Goal: Information Seeking & Learning: Learn about a topic

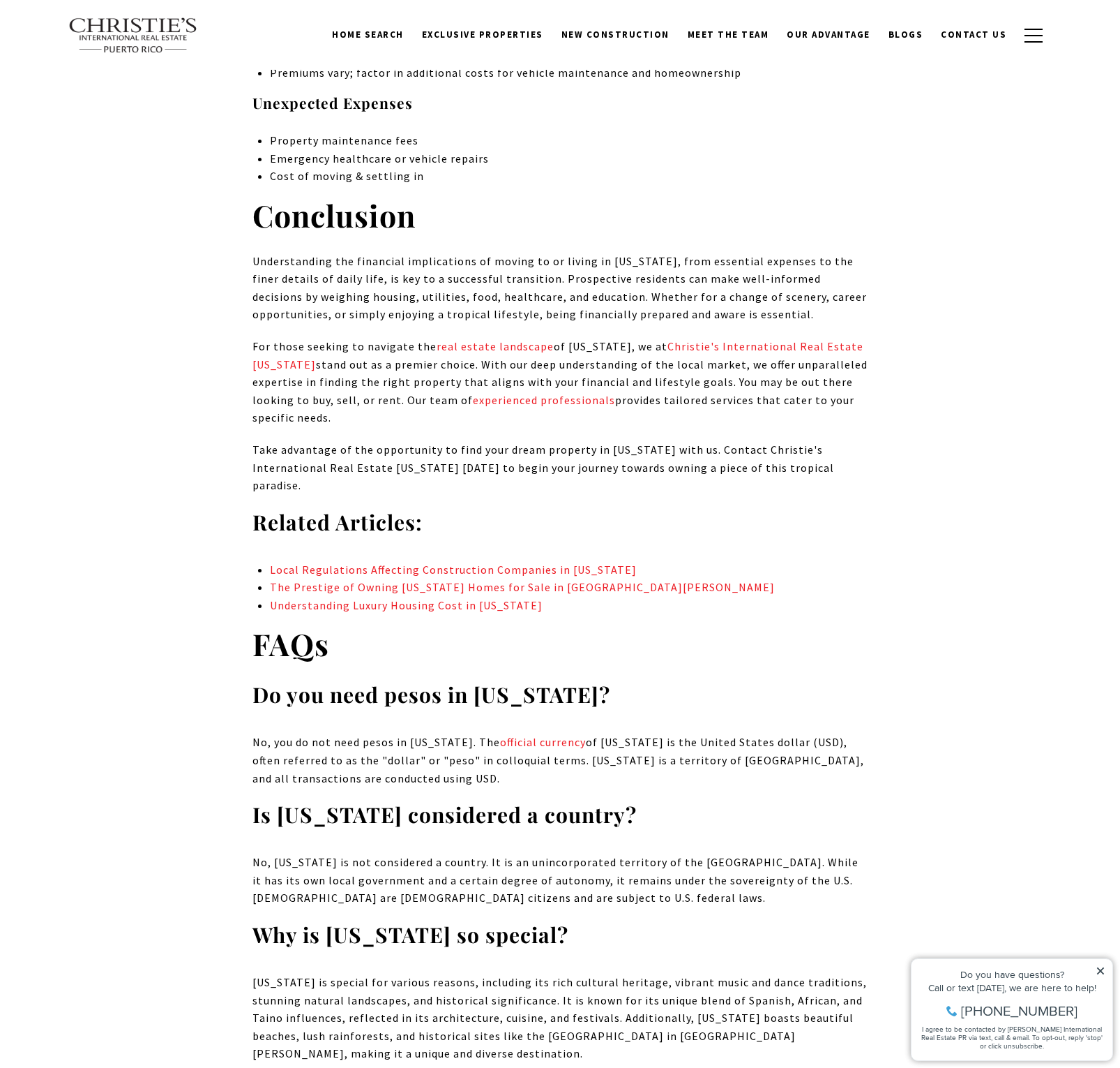
scroll to position [9262, 0]
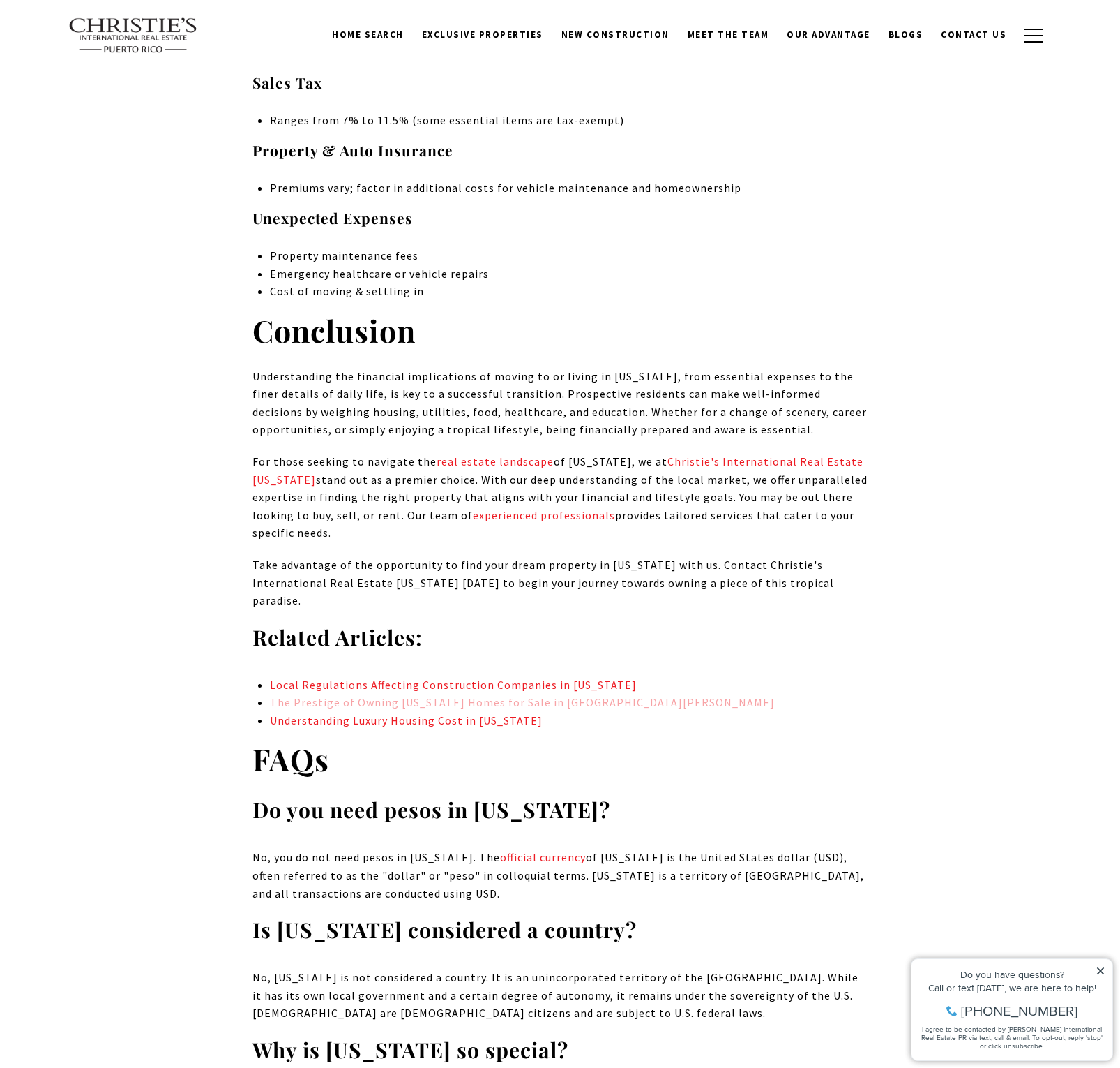
click at [428, 695] on link "The Prestige of Owning [US_STATE] Homes for Sale in [GEOGRAPHIC_DATA][PERSON_NA…" at bounding box center [522, 702] width 505 height 14
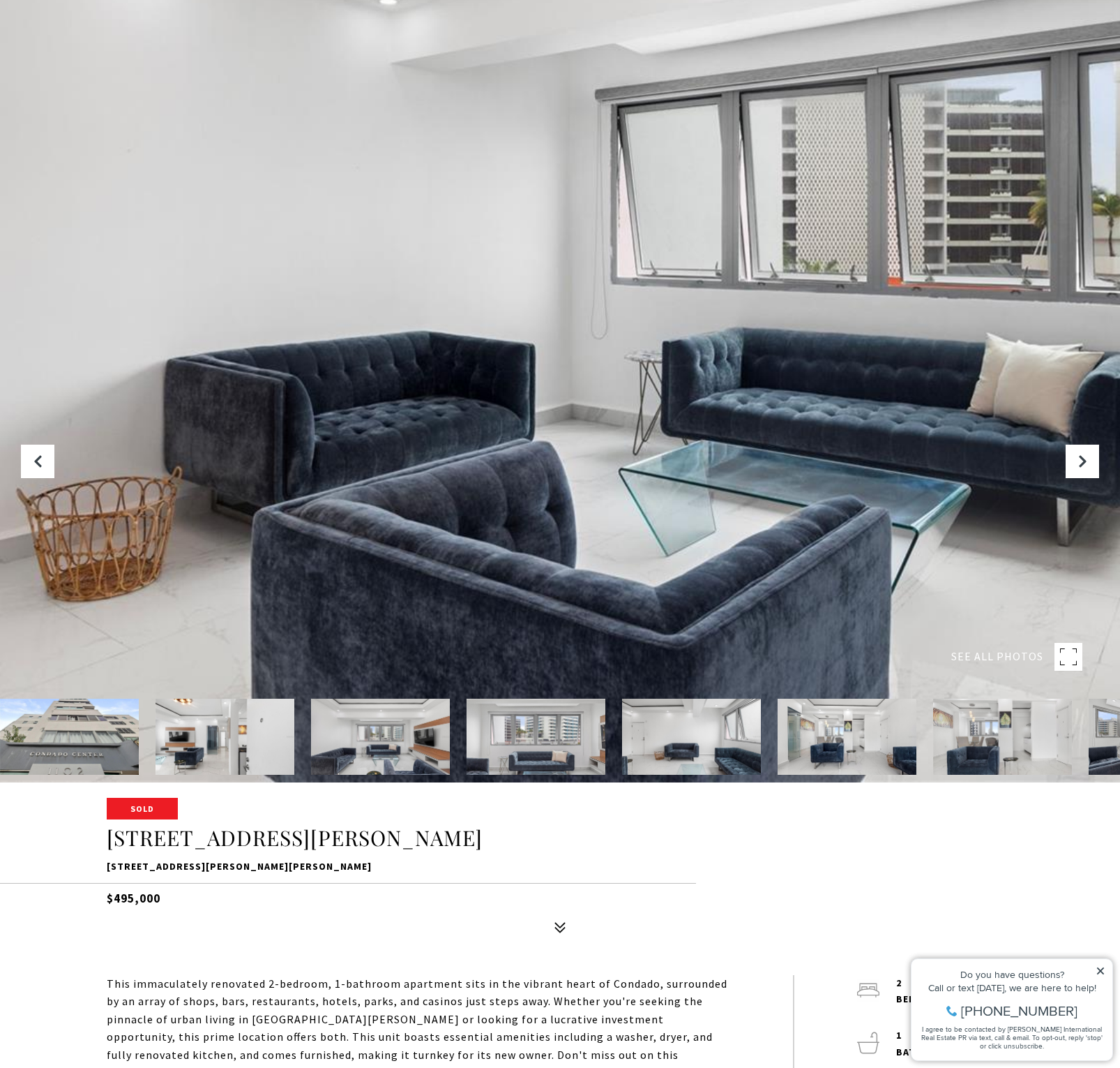
scroll to position [119, 0]
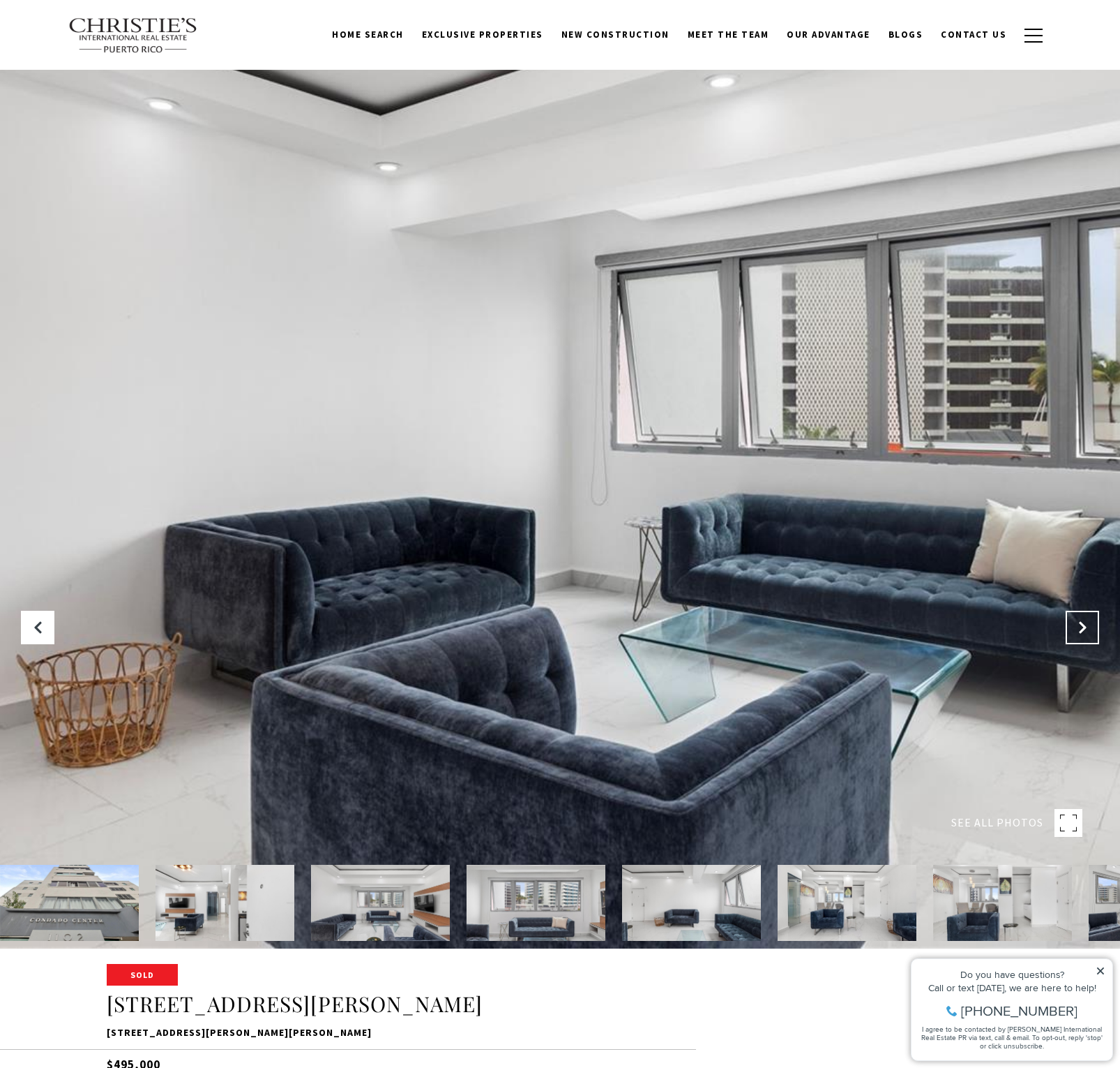
click at [1085, 628] on icon "Next Slide" at bounding box center [1082, 627] width 14 height 14
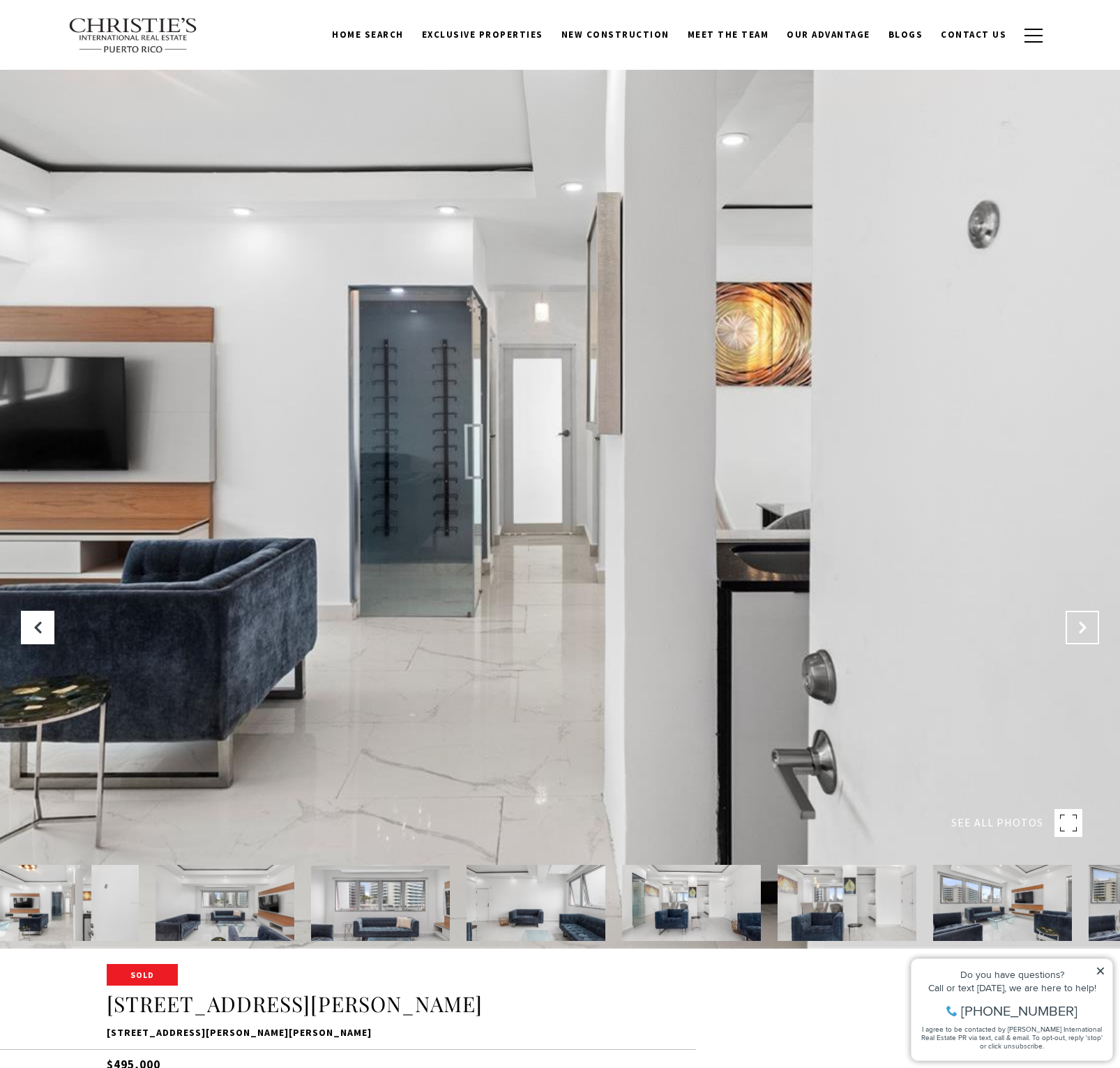
click at [1087, 629] on icon "Next Slide" at bounding box center [1082, 627] width 14 height 14
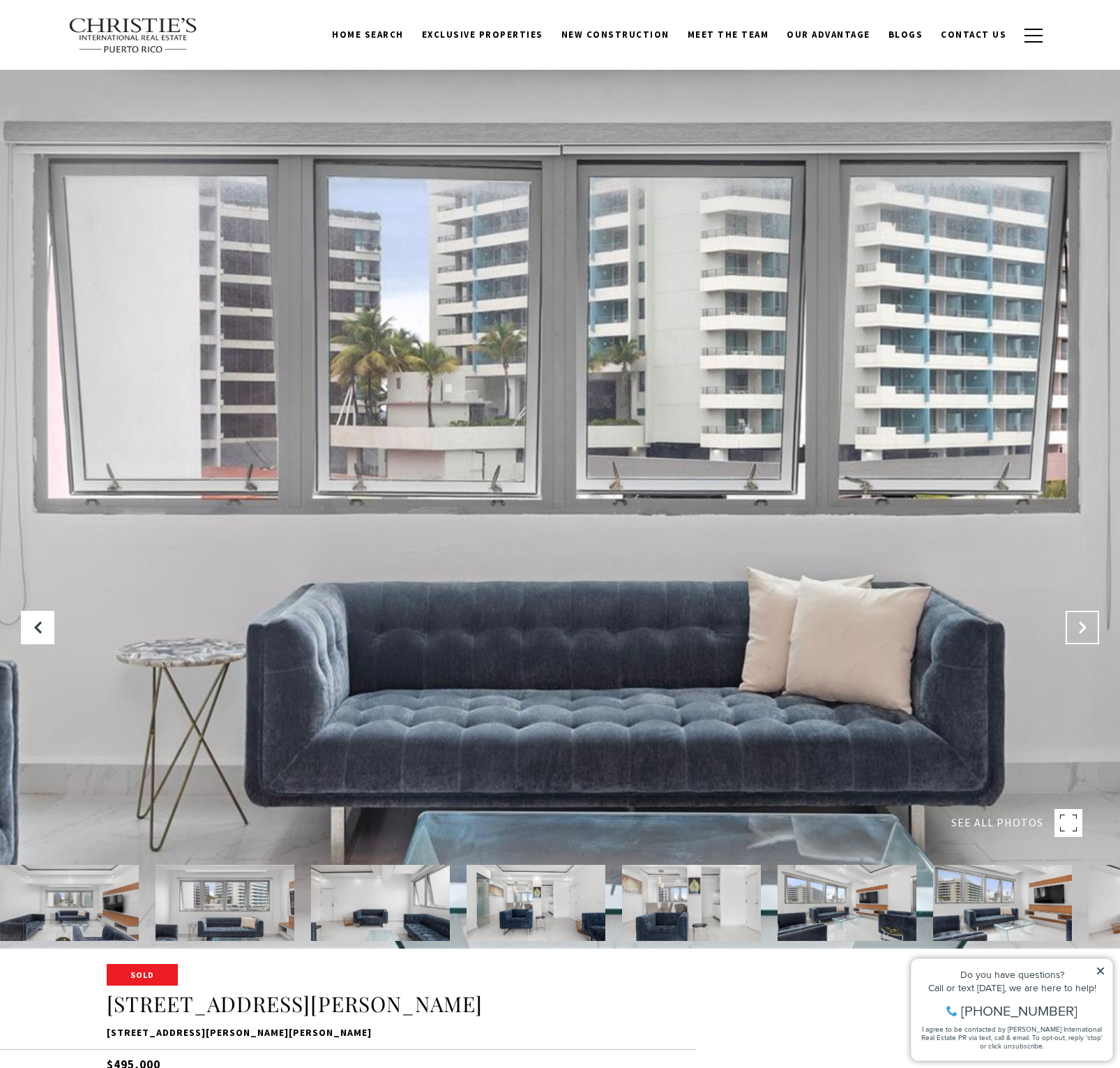
click at [1087, 629] on icon "Next Slide" at bounding box center [1082, 627] width 14 height 14
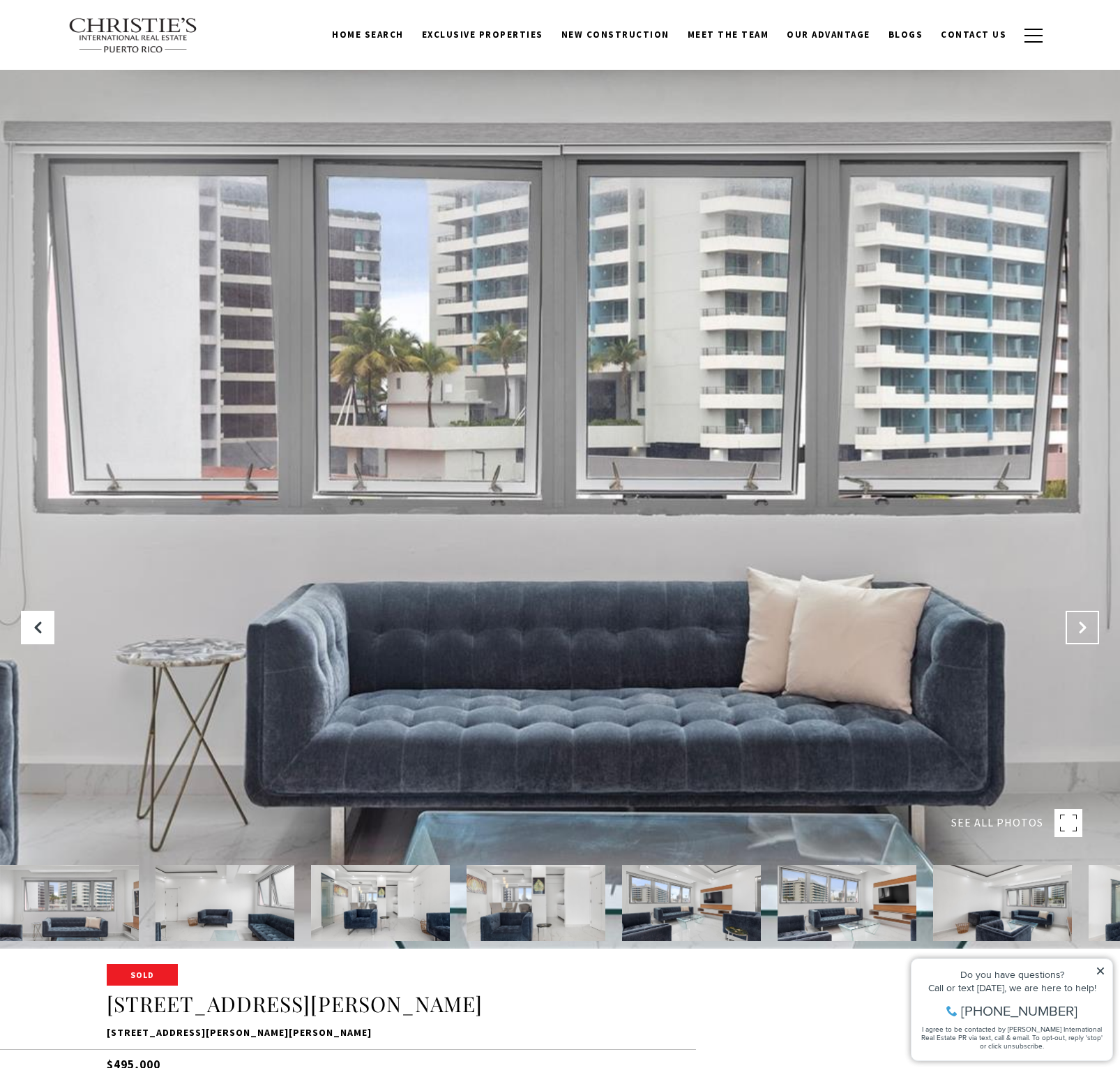
click at [1087, 629] on icon "Next Slide" at bounding box center [1082, 627] width 14 height 14
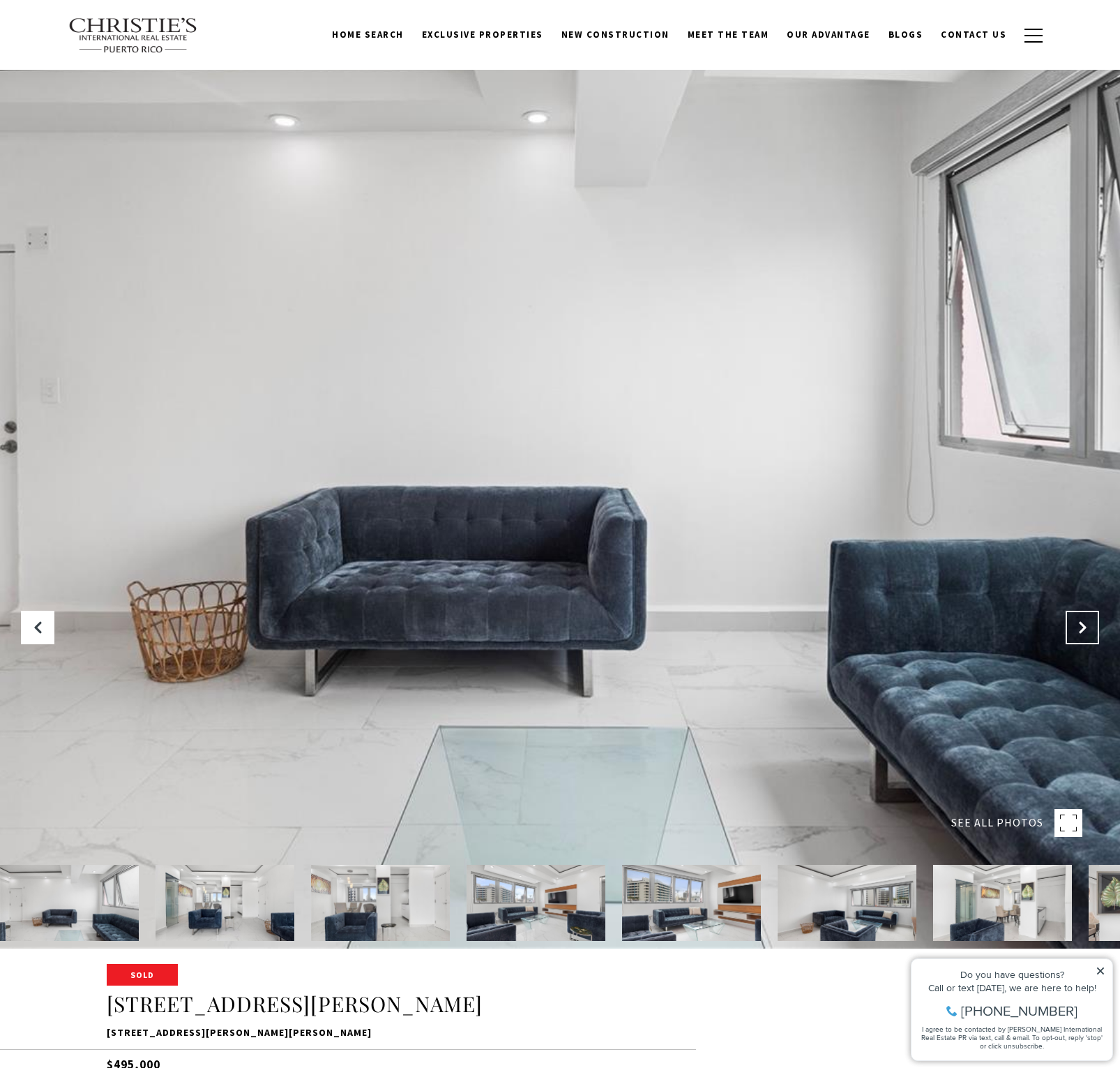
click at [1087, 629] on icon "Next Slide" at bounding box center [1082, 627] width 14 height 14
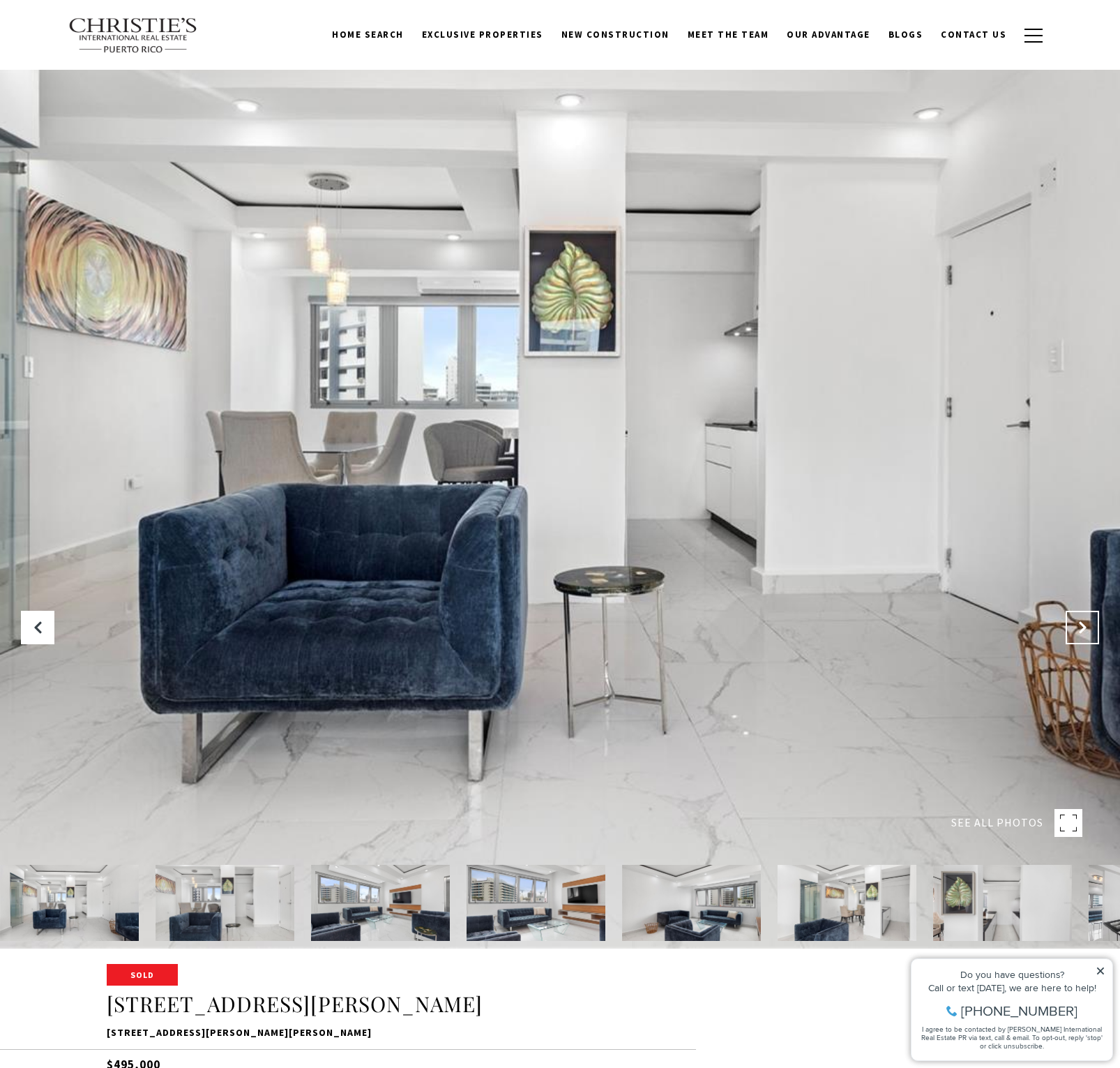
click at [1087, 629] on icon "Next Slide" at bounding box center [1082, 627] width 14 height 14
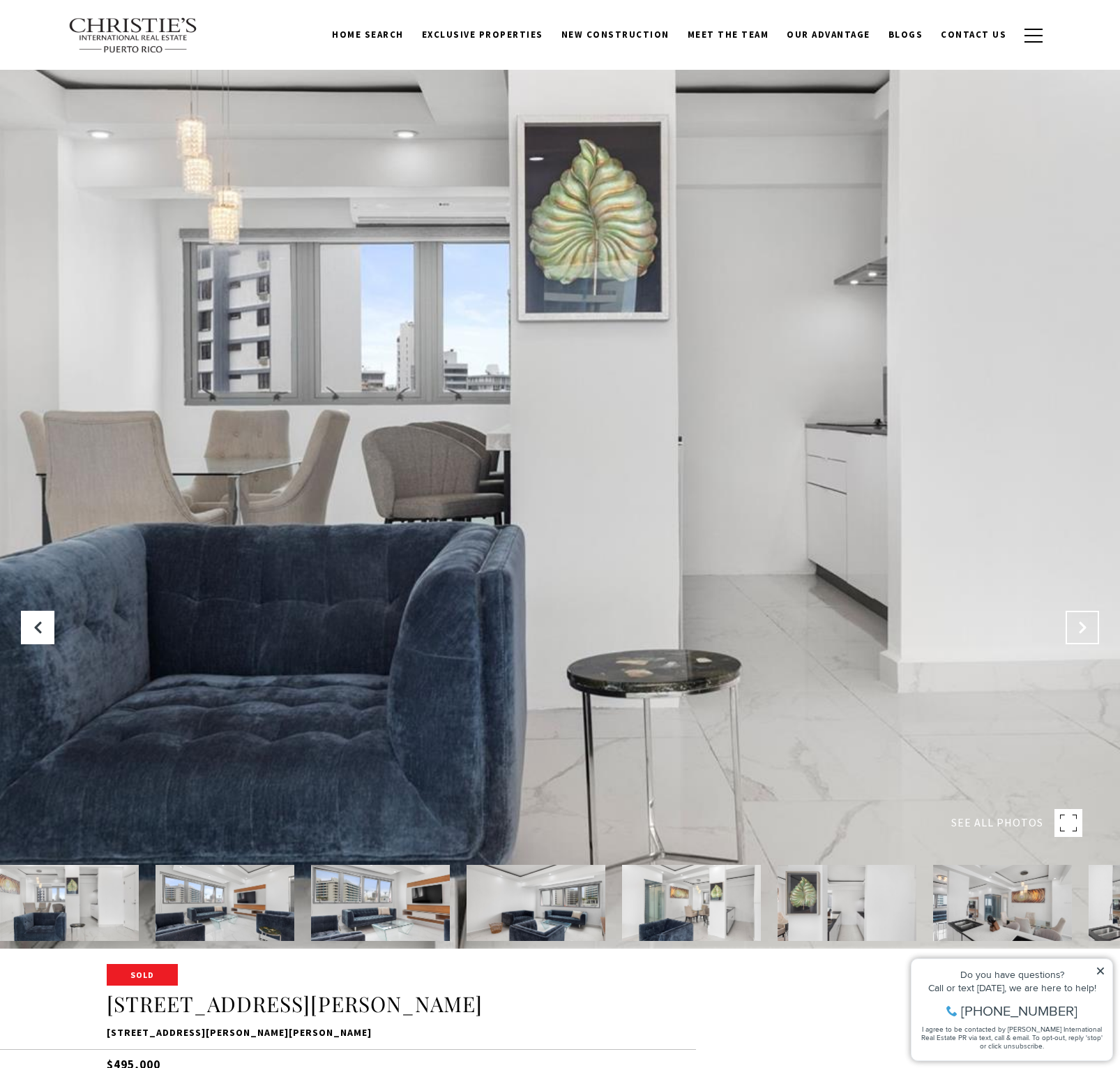
click at [1087, 629] on icon "Next Slide" at bounding box center [1082, 627] width 14 height 14
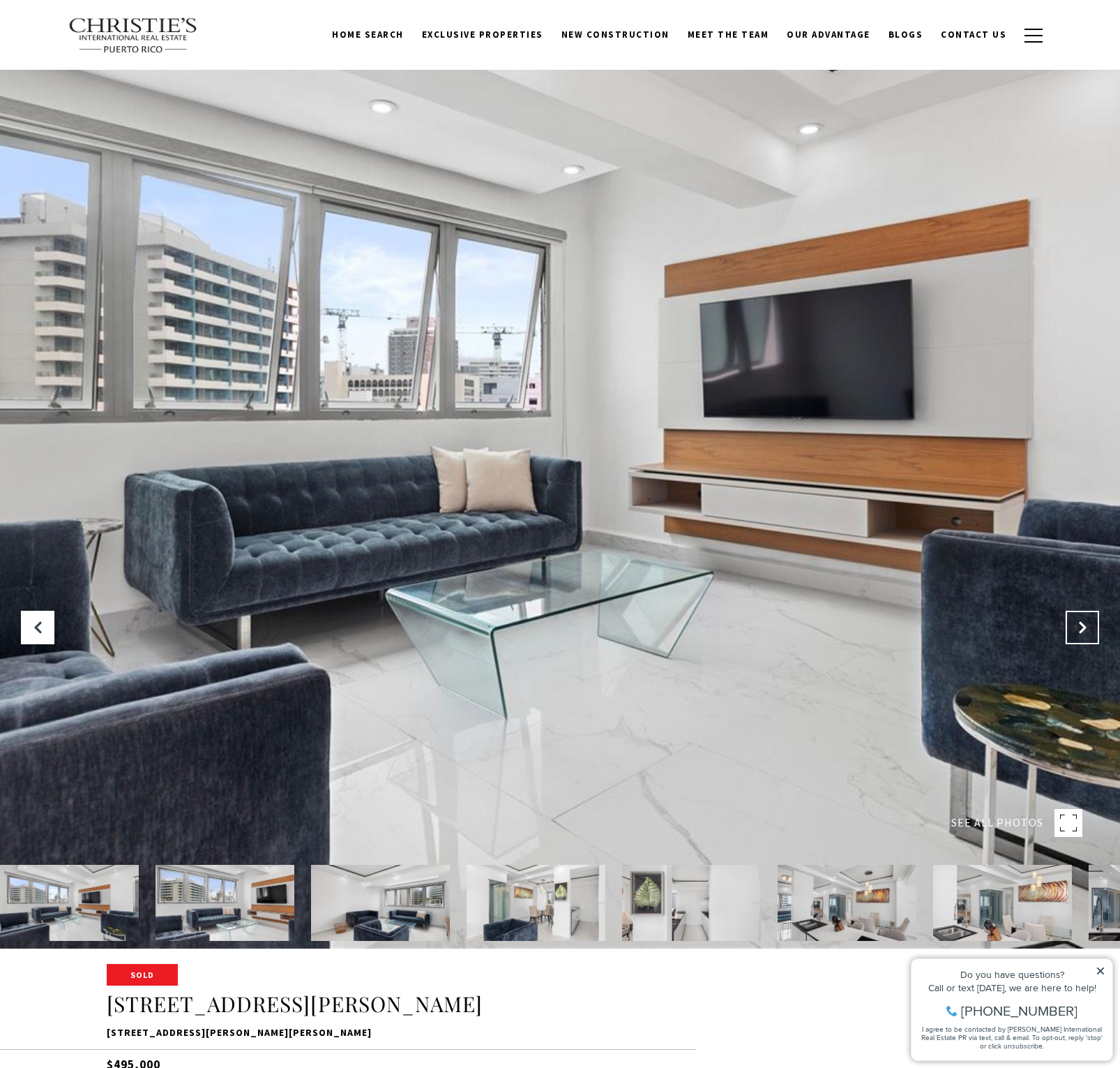
click at [1087, 629] on icon "Next Slide" at bounding box center [1082, 627] width 14 height 14
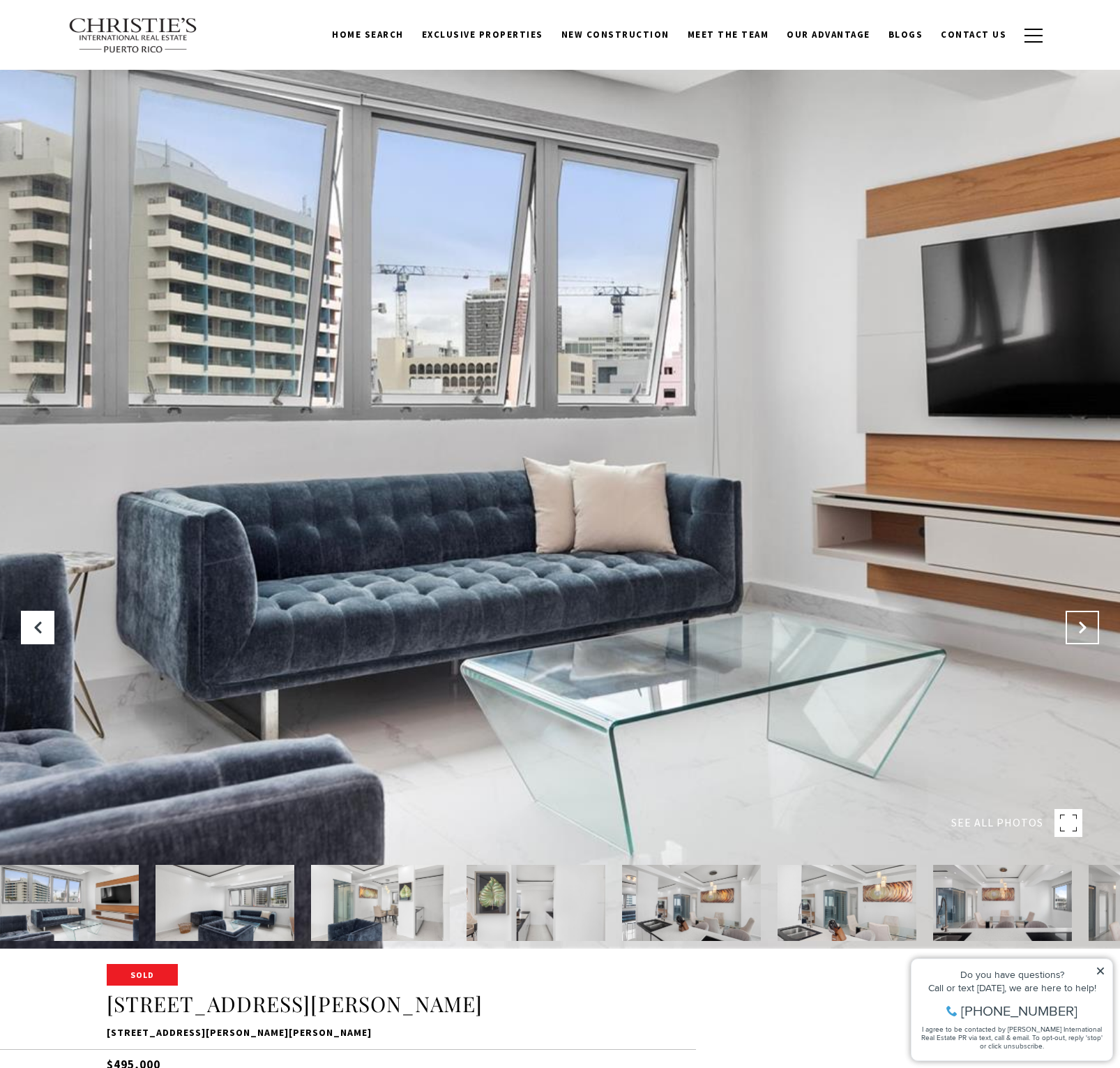
click at [1087, 629] on icon "Next Slide" at bounding box center [1082, 627] width 14 height 14
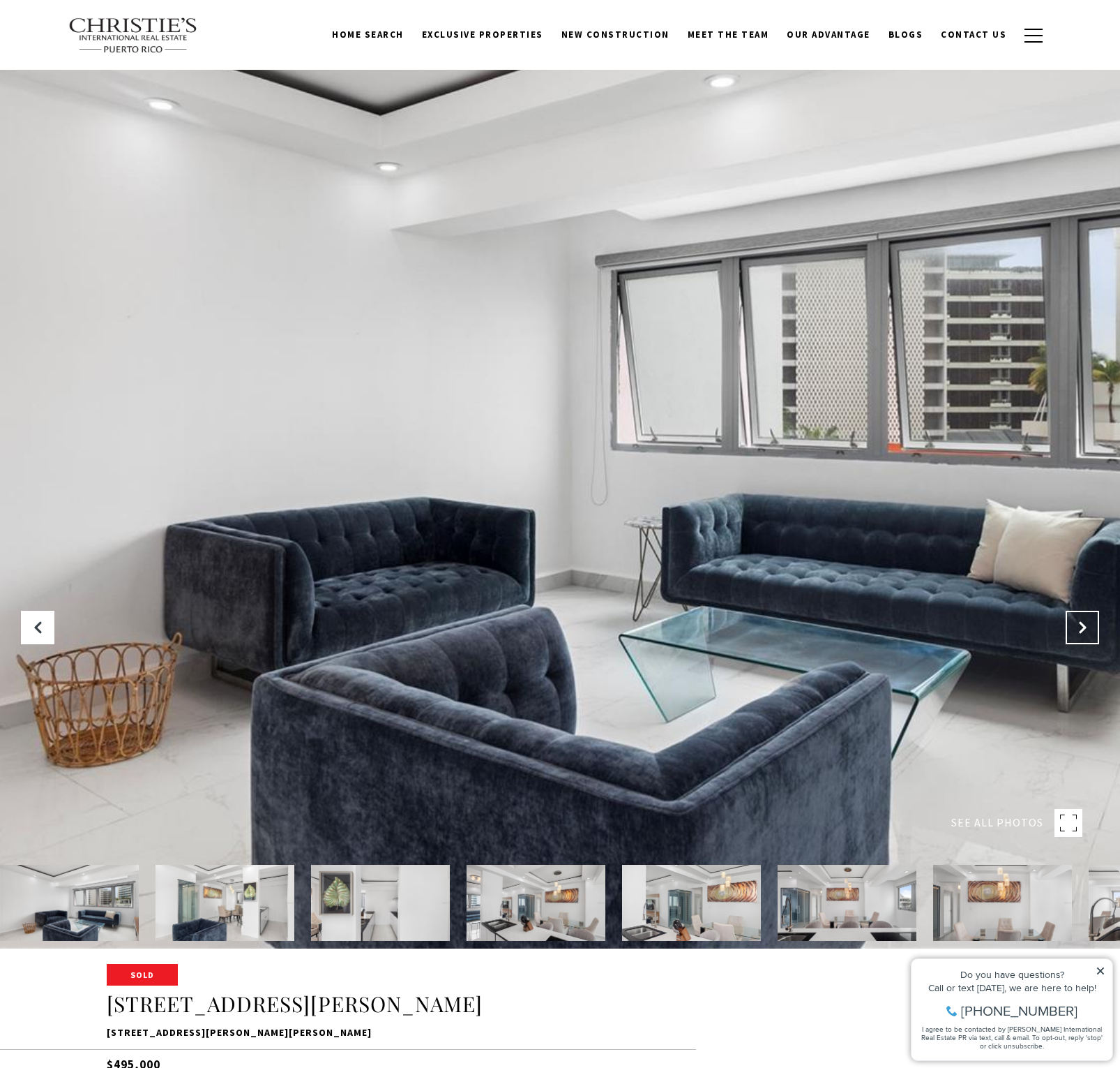
click at [1087, 629] on icon "Next Slide" at bounding box center [1082, 627] width 14 height 14
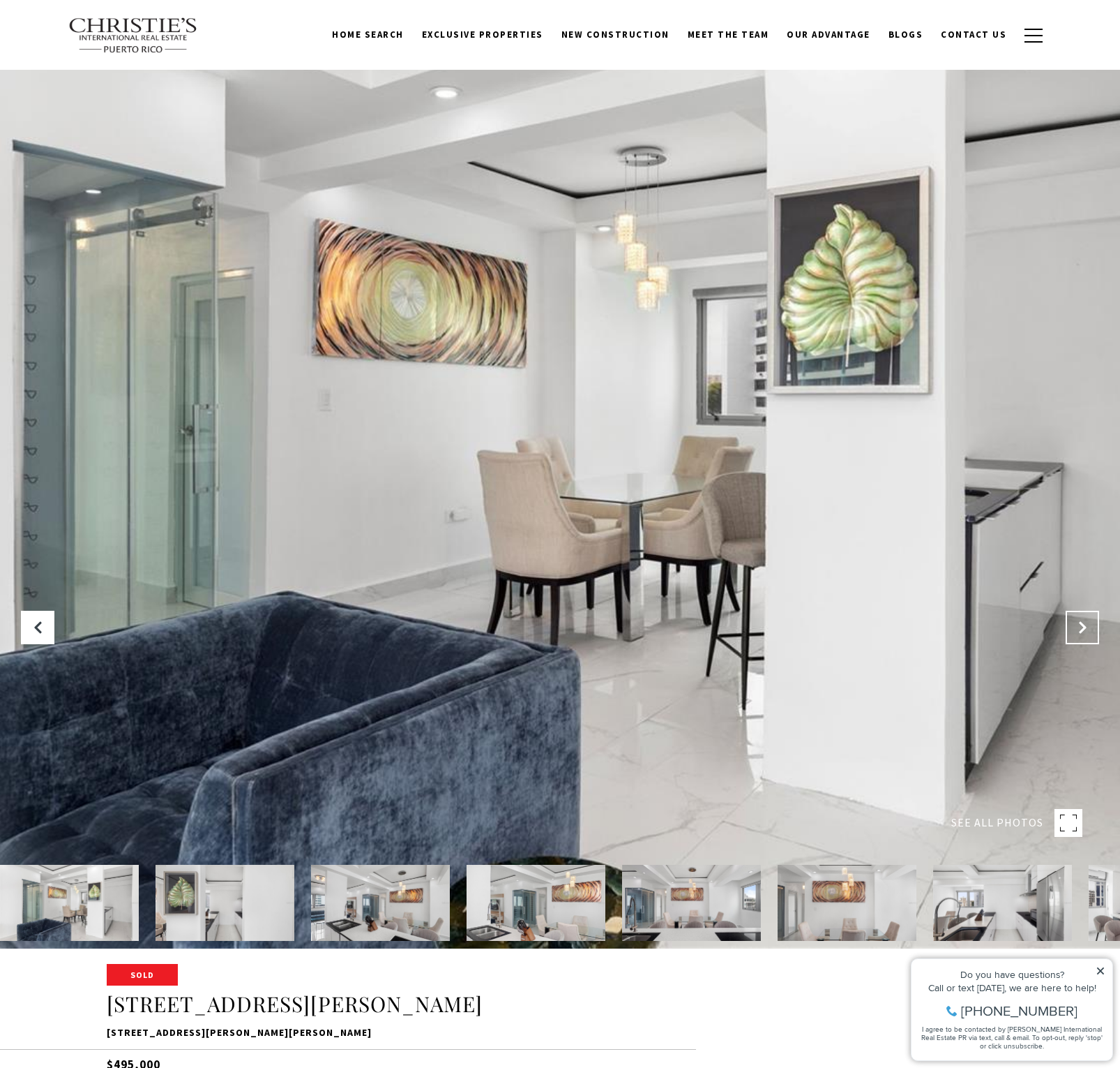
click at [1087, 629] on icon "Next Slide" at bounding box center [1082, 627] width 14 height 14
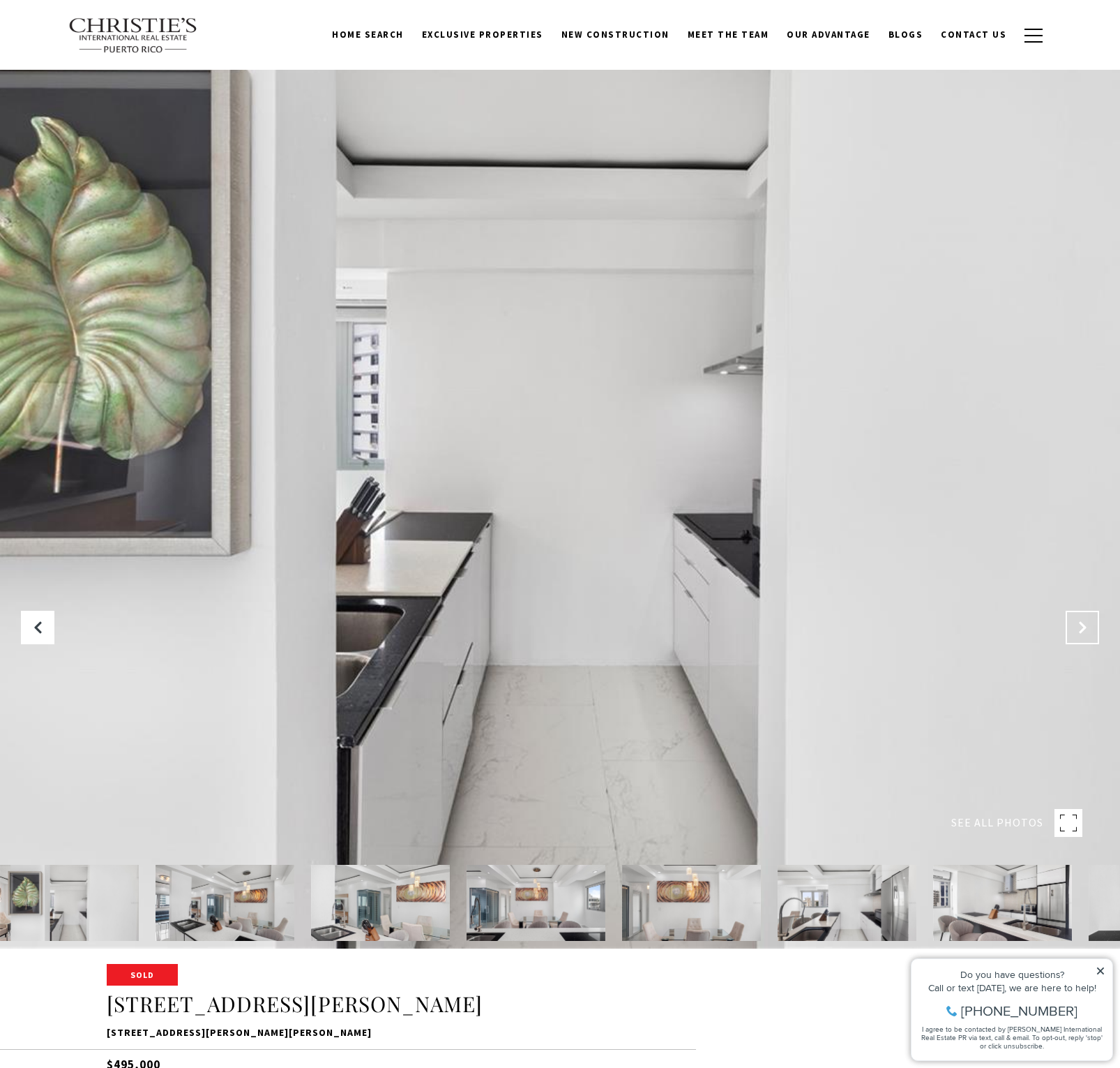
click at [1087, 629] on icon "Next Slide" at bounding box center [1082, 627] width 14 height 14
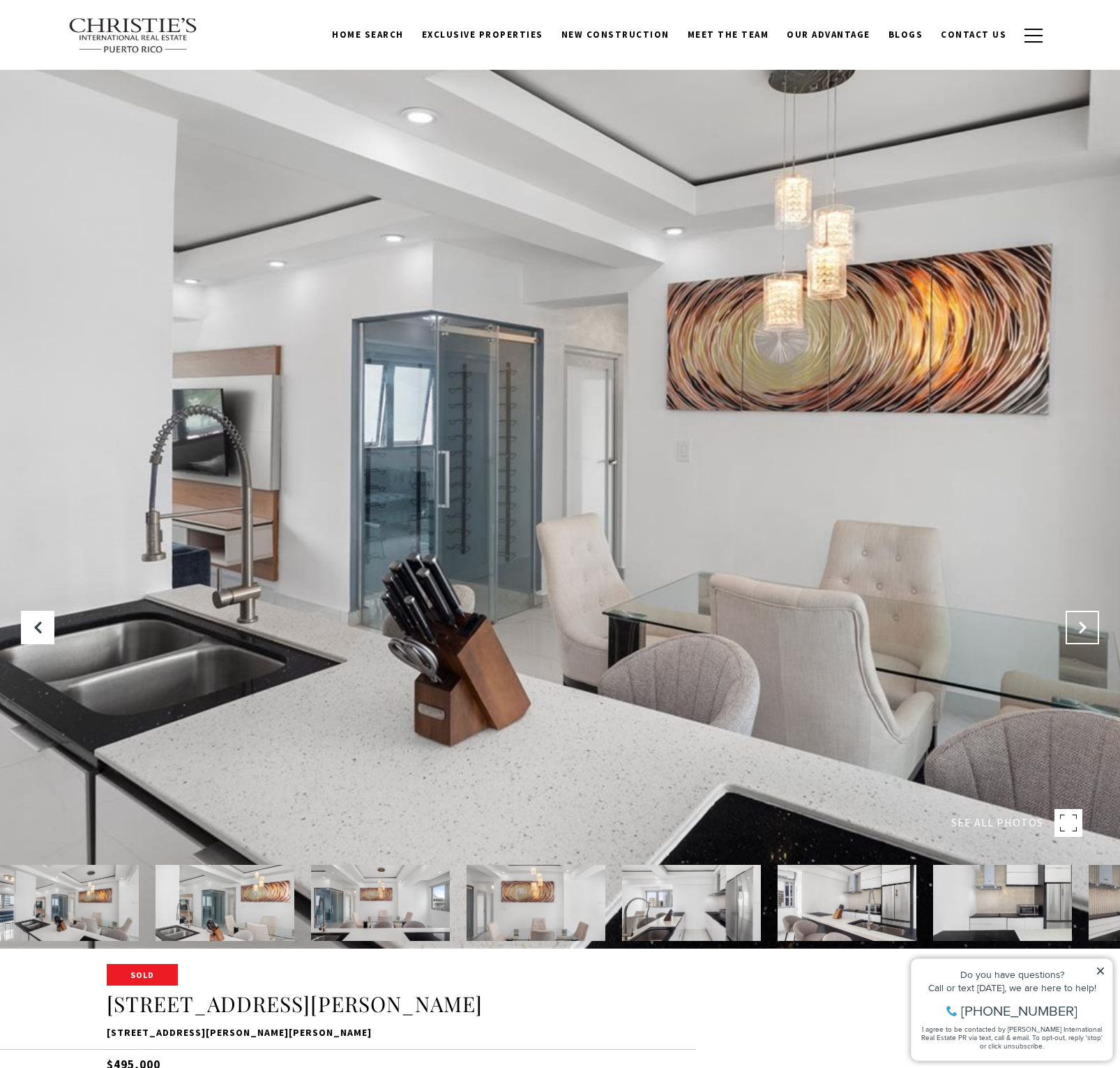
click at [1087, 629] on icon "Next Slide" at bounding box center [1082, 627] width 14 height 14
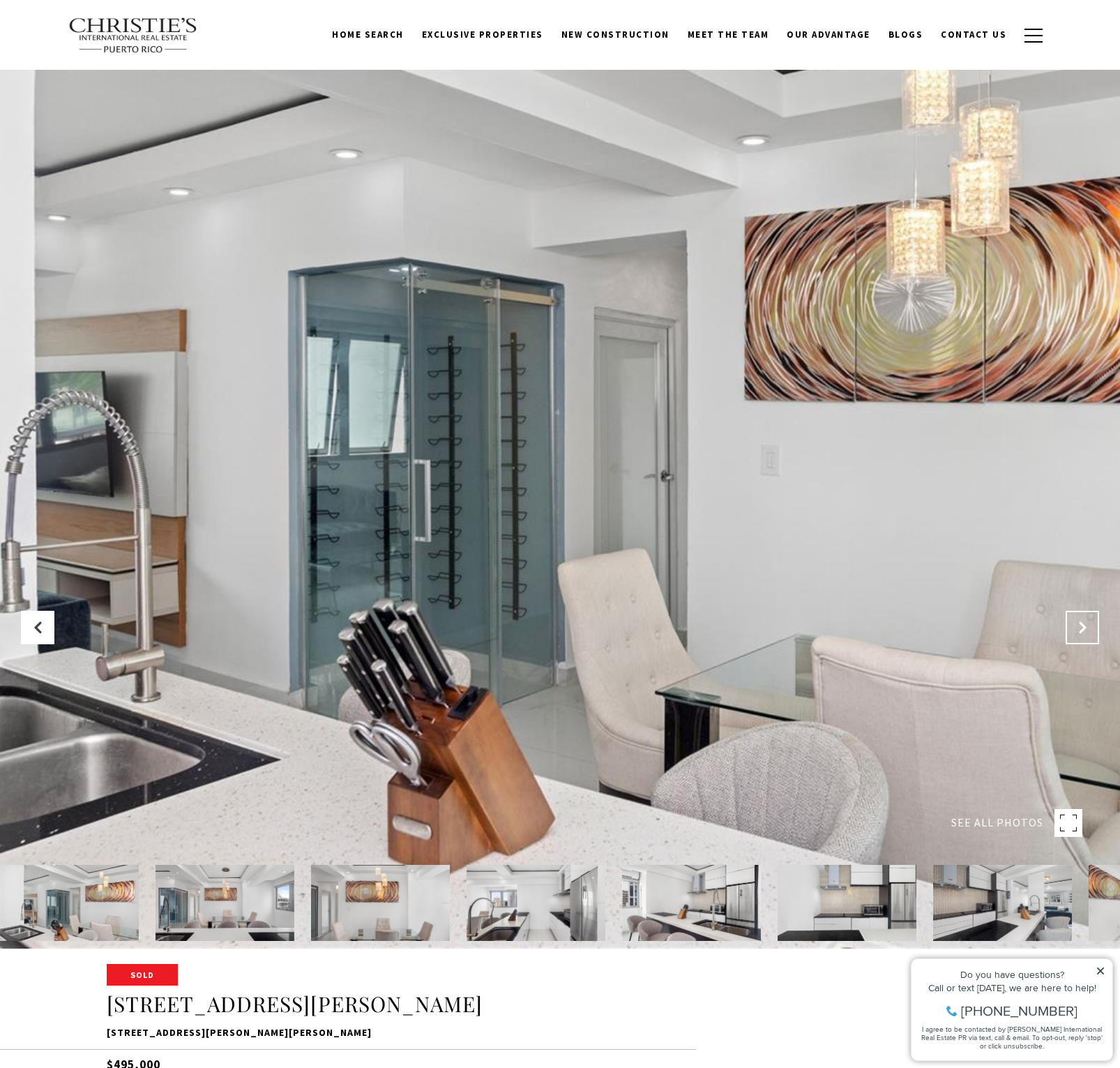
click at [1087, 629] on icon "Next Slide" at bounding box center [1082, 627] width 14 height 14
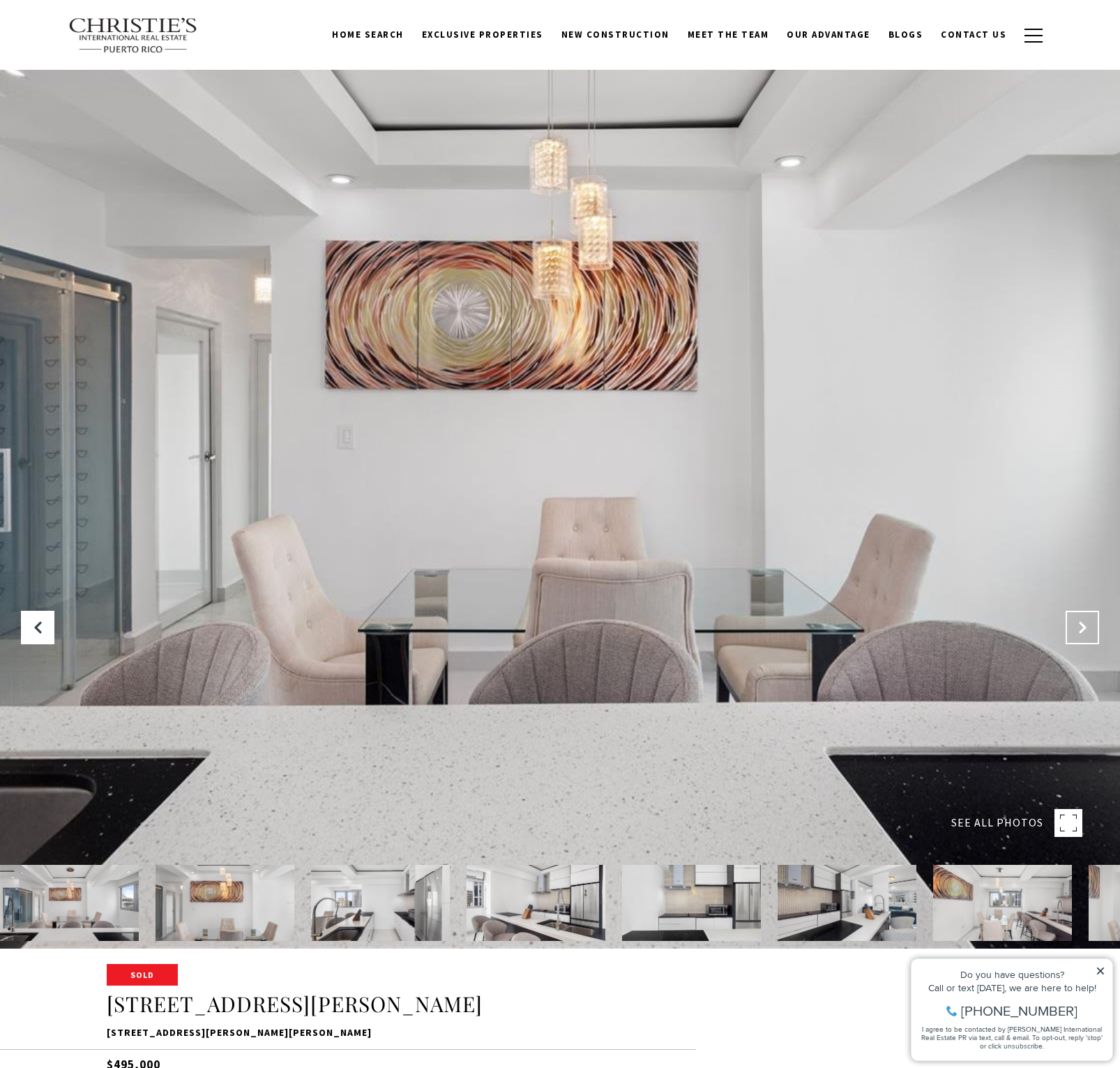
click at [1087, 629] on icon "Next Slide" at bounding box center [1082, 627] width 14 height 14
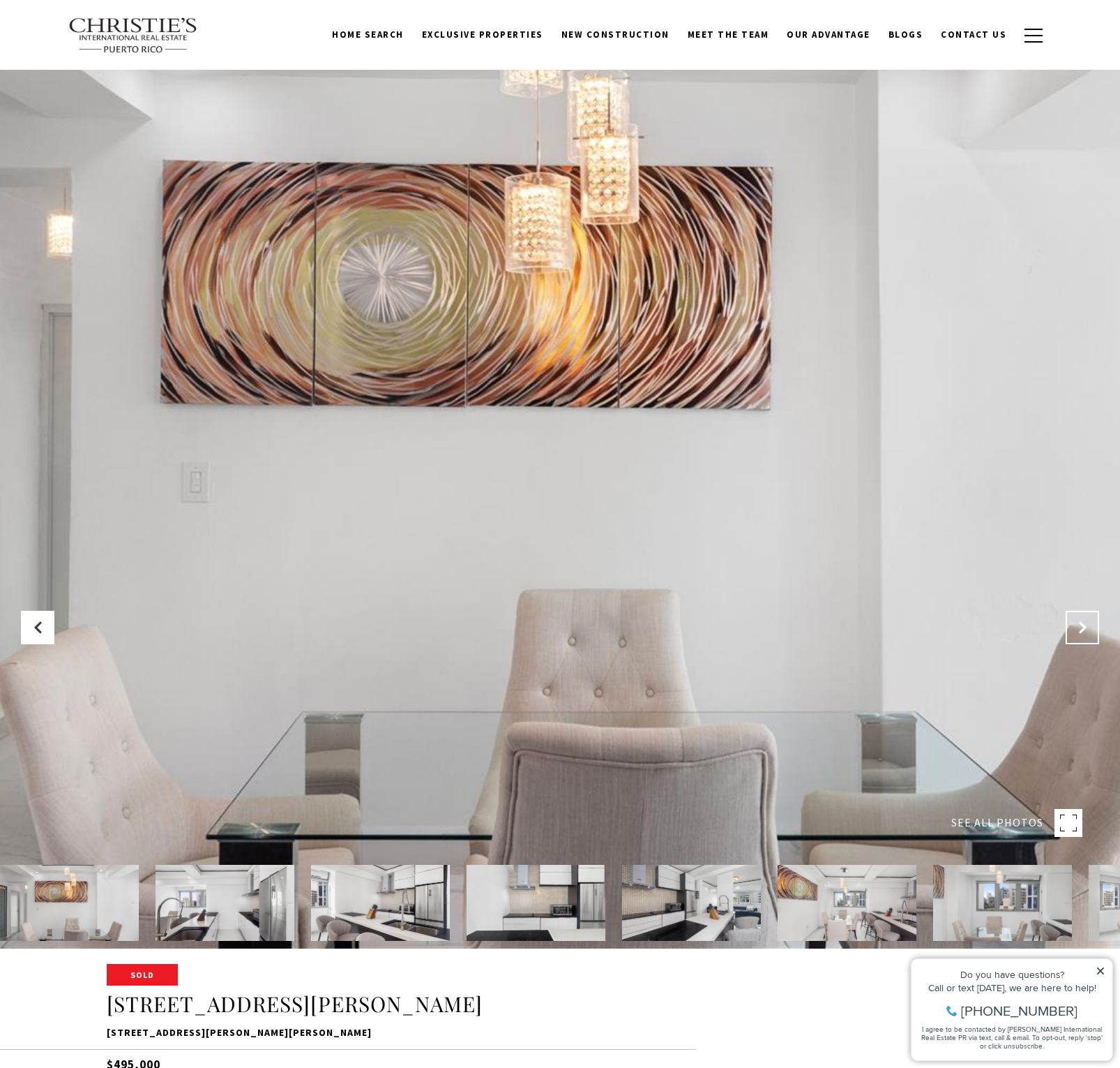
click at [1087, 629] on icon "Next Slide" at bounding box center [1082, 627] width 14 height 14
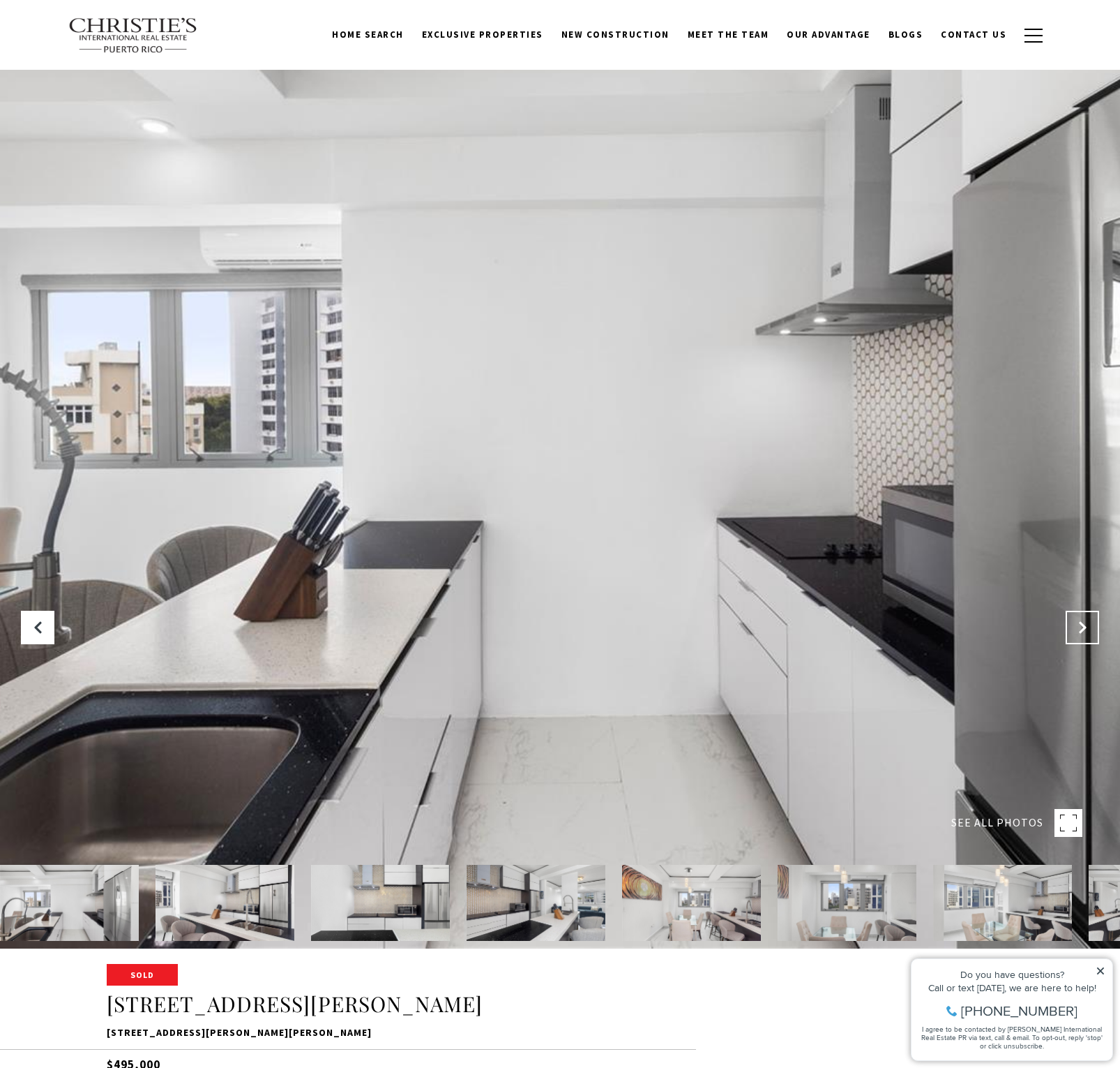
click at [1087, 629] on icon "Next Slide" at bounding box center [1082, 627] width 14 height 14
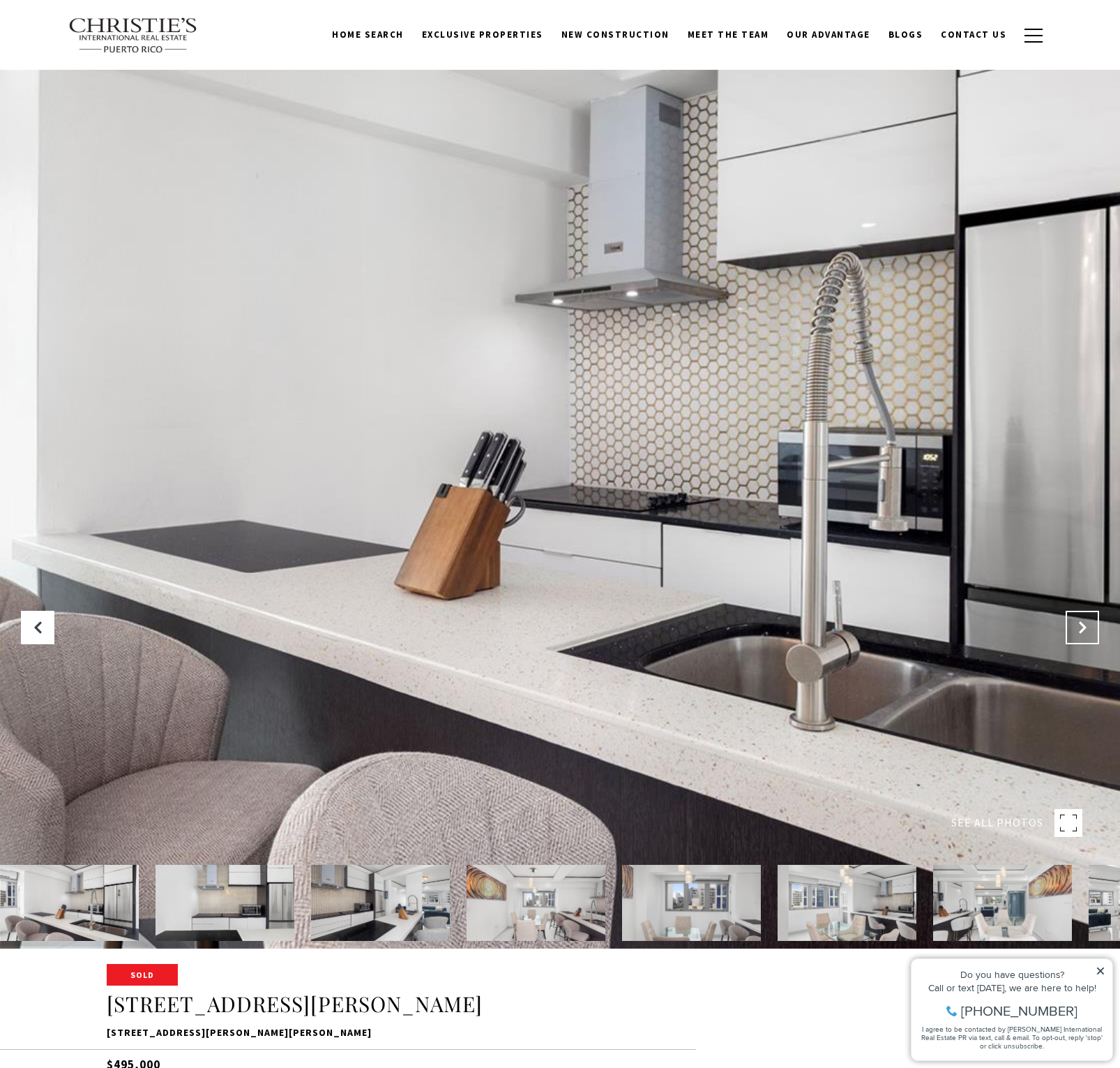
click at [1087, 629] on icon "Next Slide" at bounding box center [1082, 627] width 14 height 14
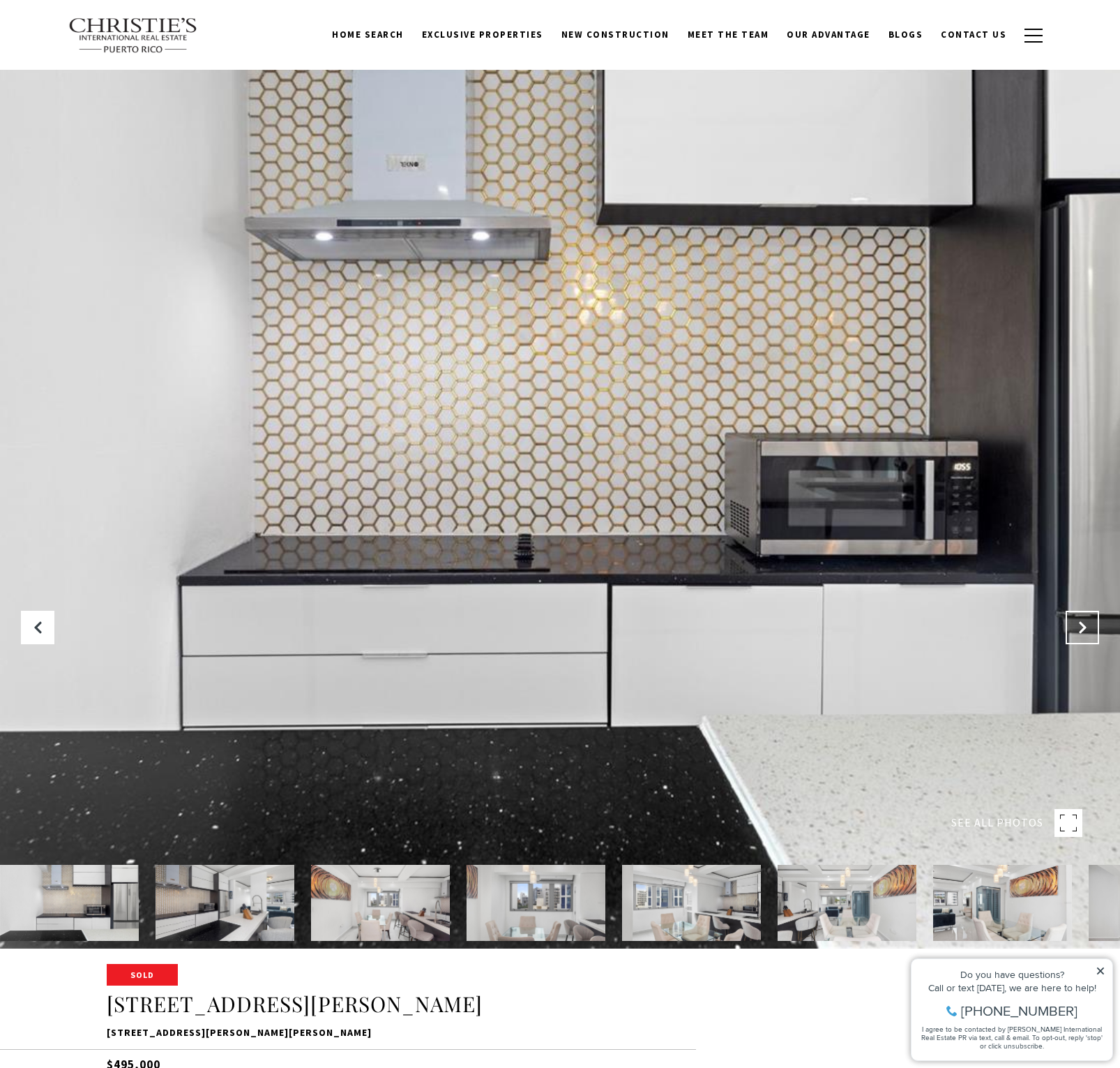
click at [1087, 629] on icon "Next Slide" at bounding box center [1082, 627] width 14 height 14
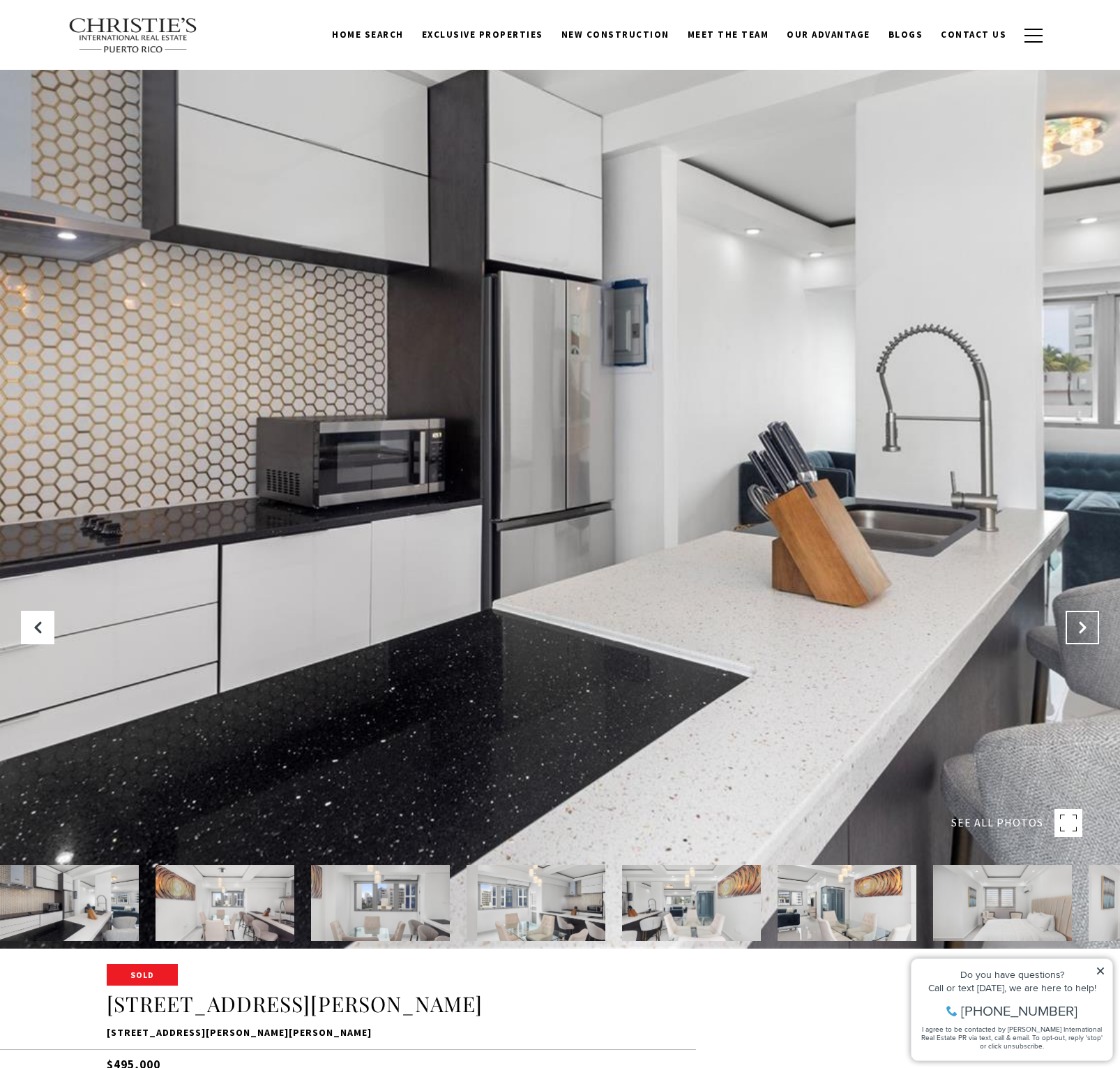
click at [1087, 629] on icon "Next Slide" at bounding box center [1082, 627] width 14 height 14
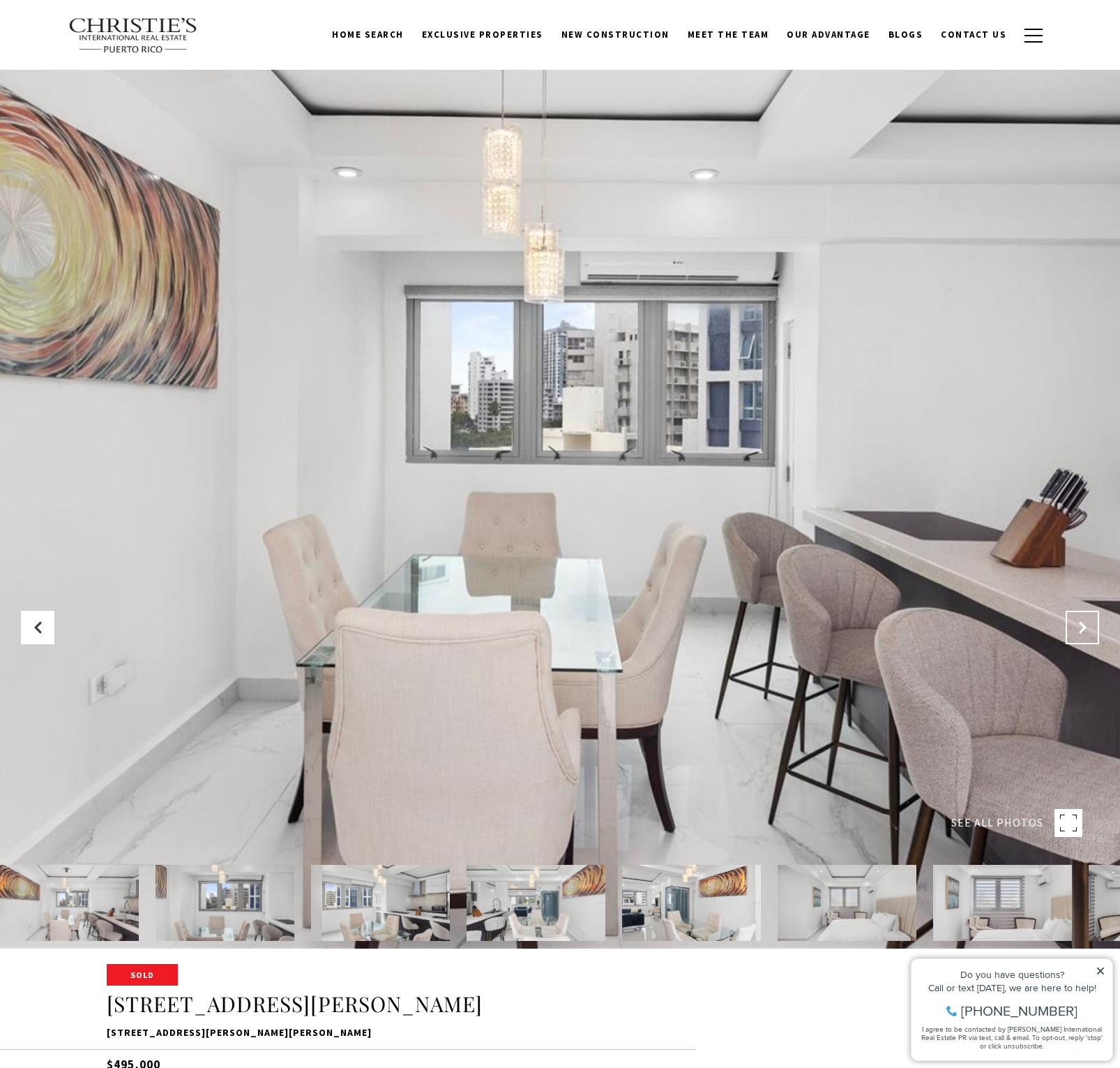
click at [1087, 629] on icon "Next Slide" at bounding box center [1082, 627] width 14 height 14
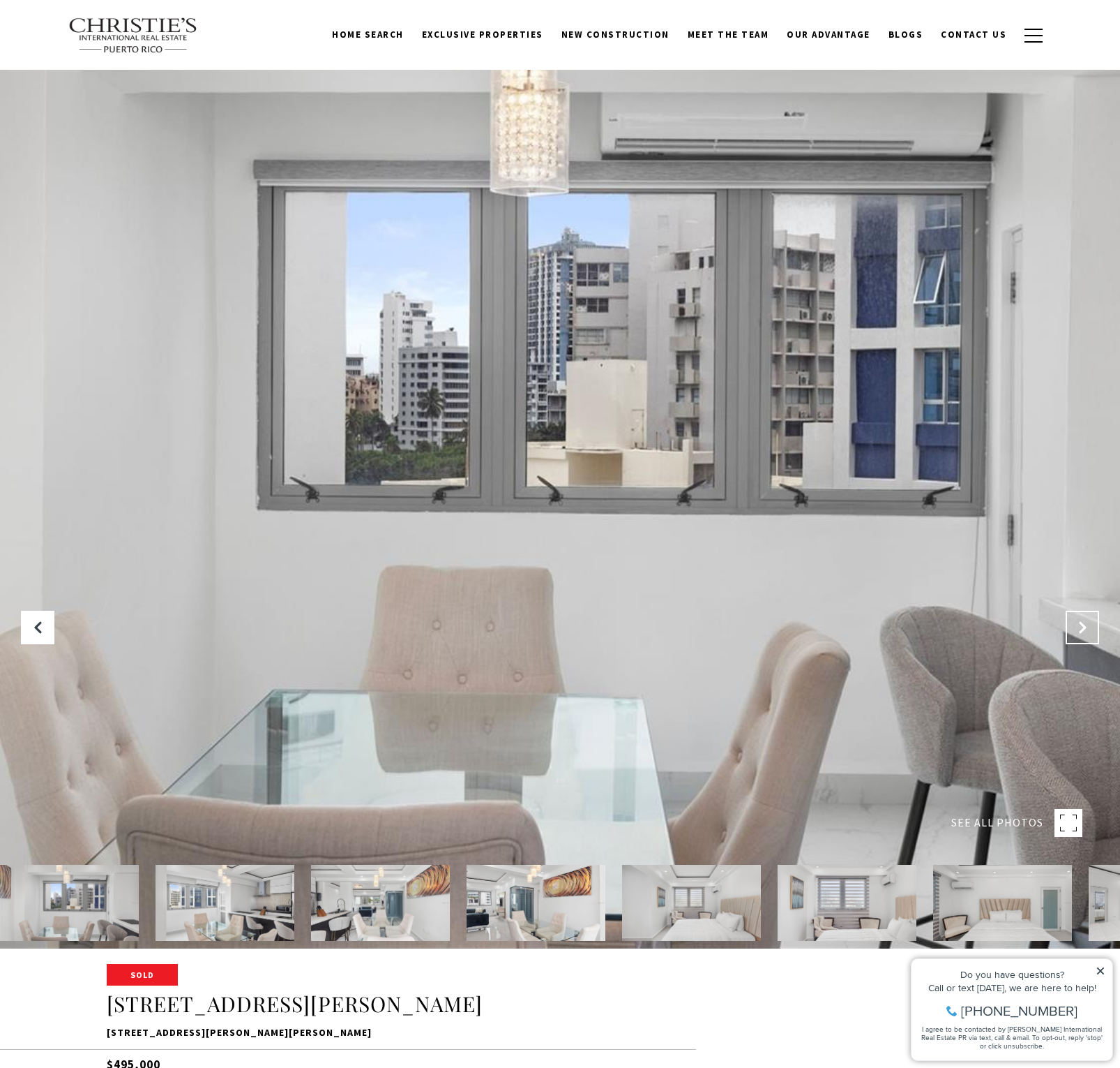
click at [1087, 629] on icon "Next Slide" at bounding box center [1082, 627] width 14 height 14
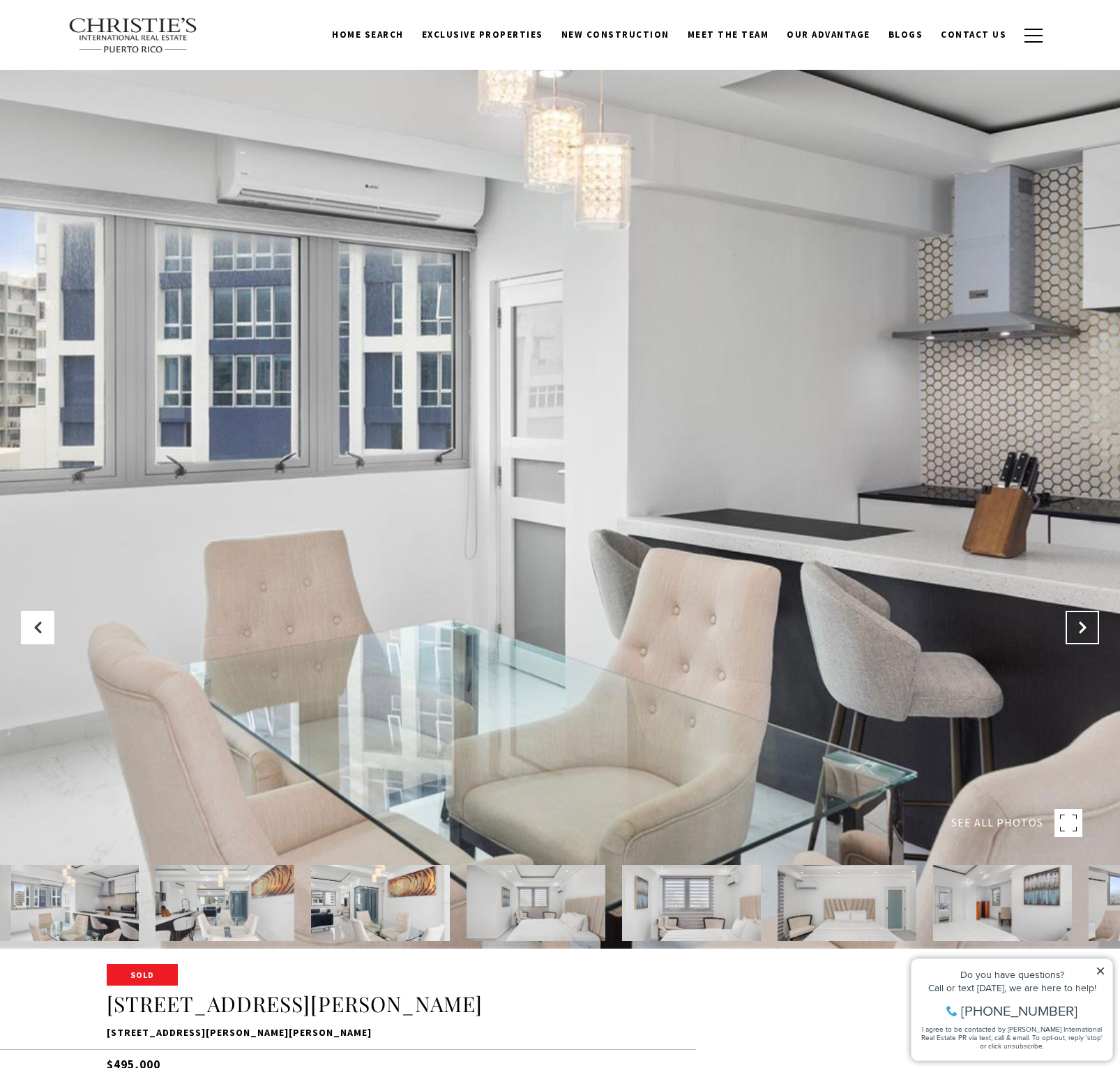
click at [1087, 629] on icon "Next Slide" at bounding box center [1082, 627] width 14 height 14
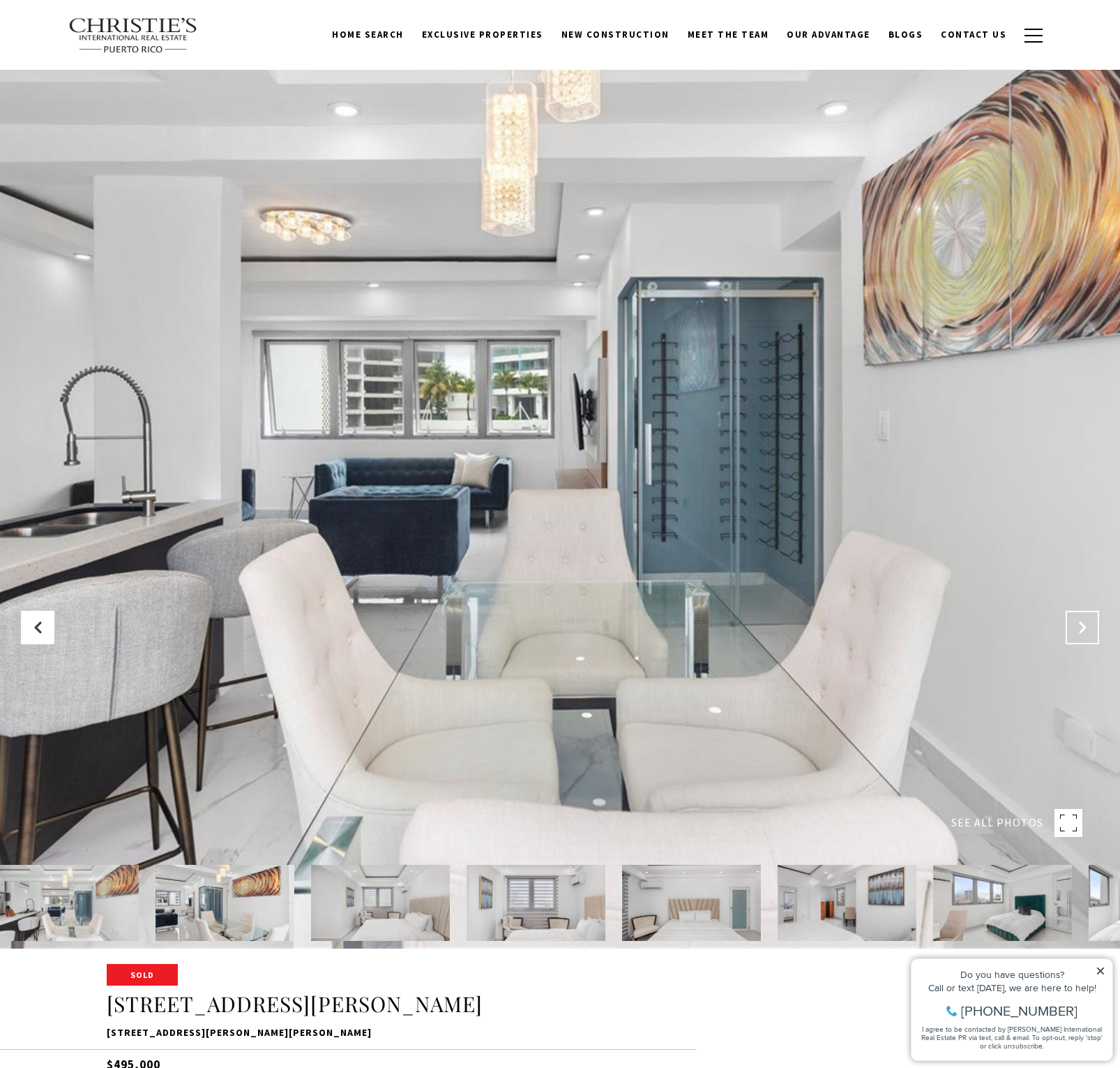
click at [1087, 629] on icon "Next Slide" at bounding box center [1082, 627] width 14 height 14
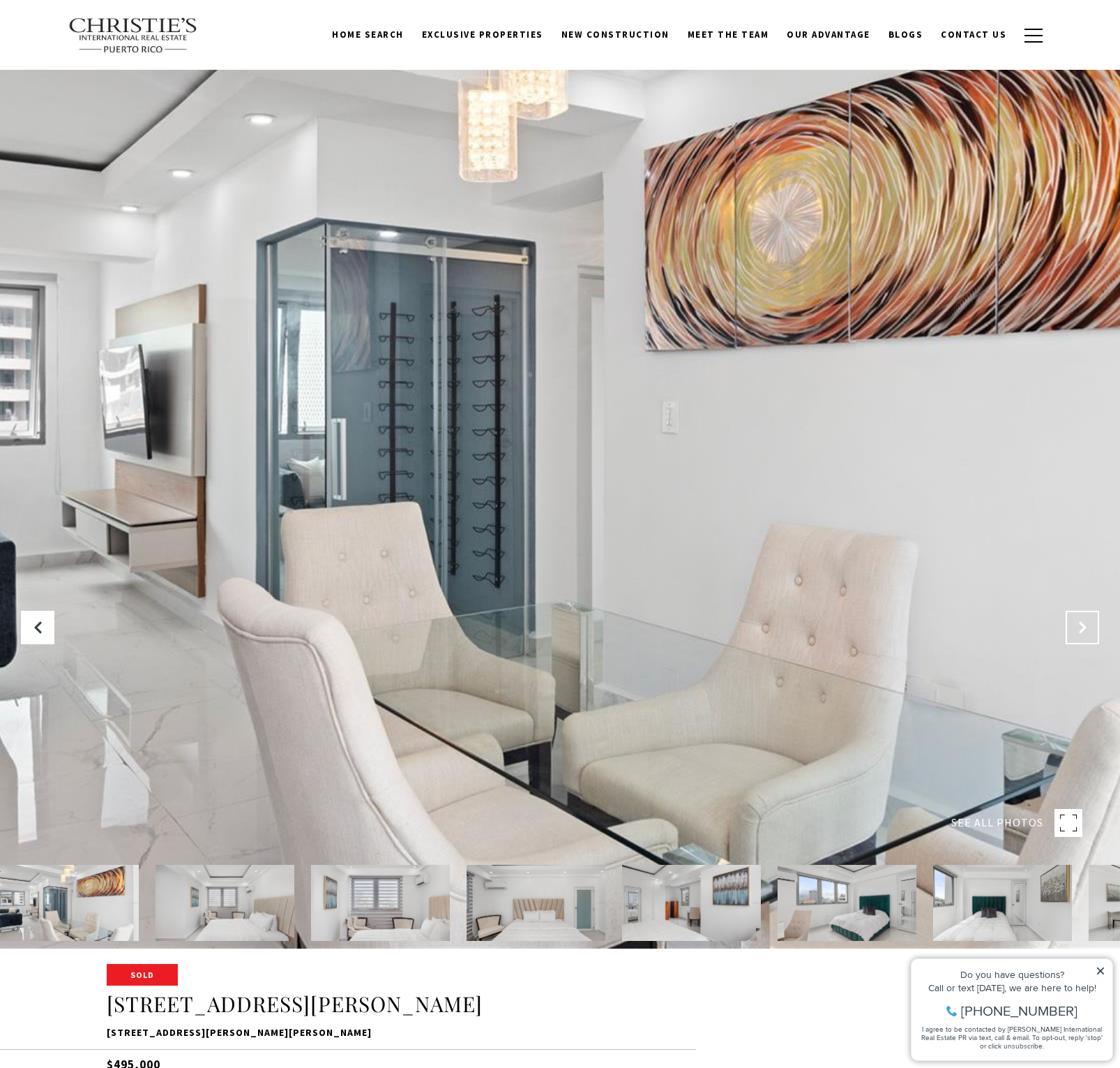
click at [1087, 629] on icon "Next Slide" at bounding box center [1082, 627] width 14 height 14
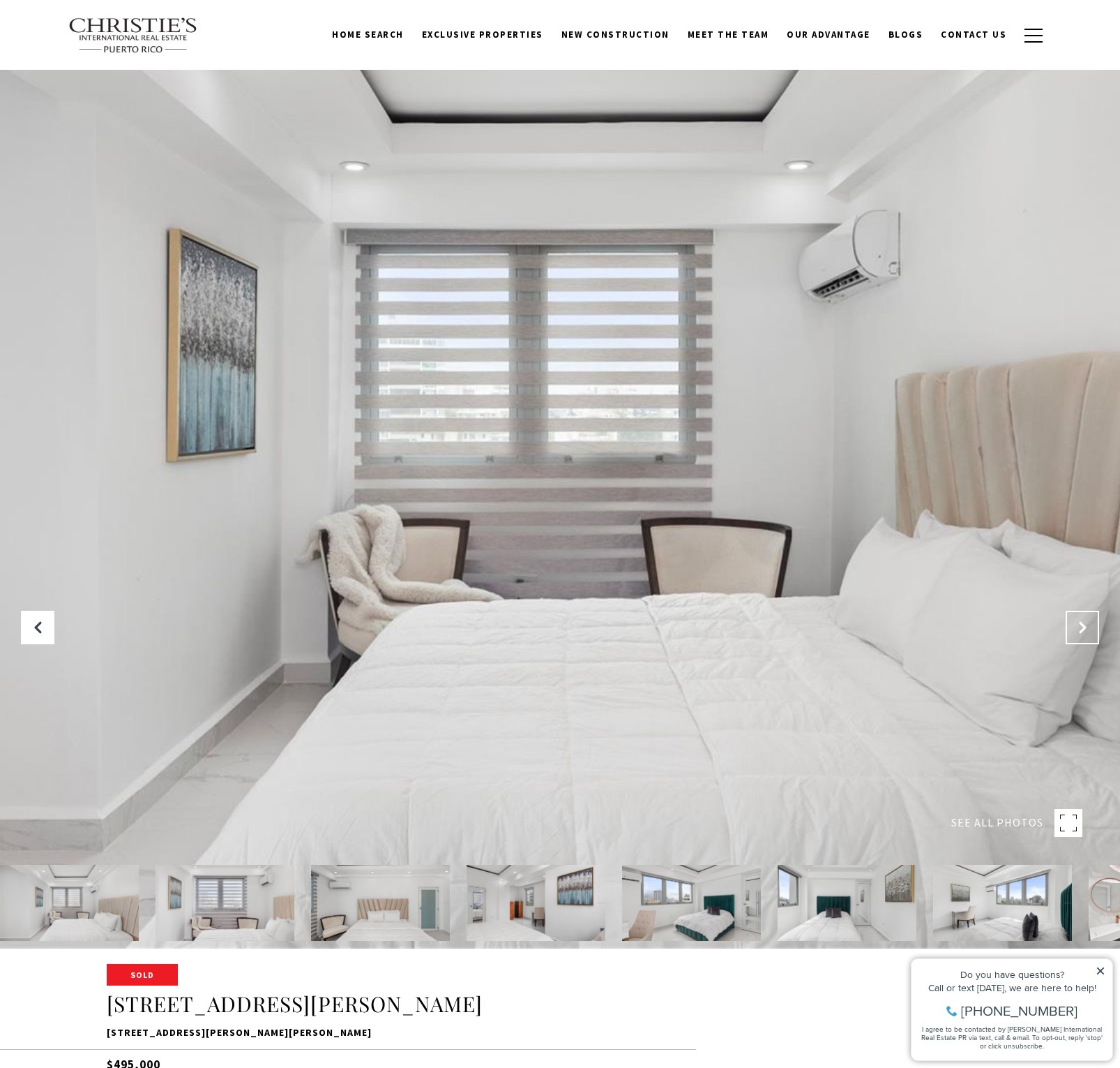
click at [1087, 629] on icon "Next Slide" at bounding box center [1082, 627] width 14 height 14
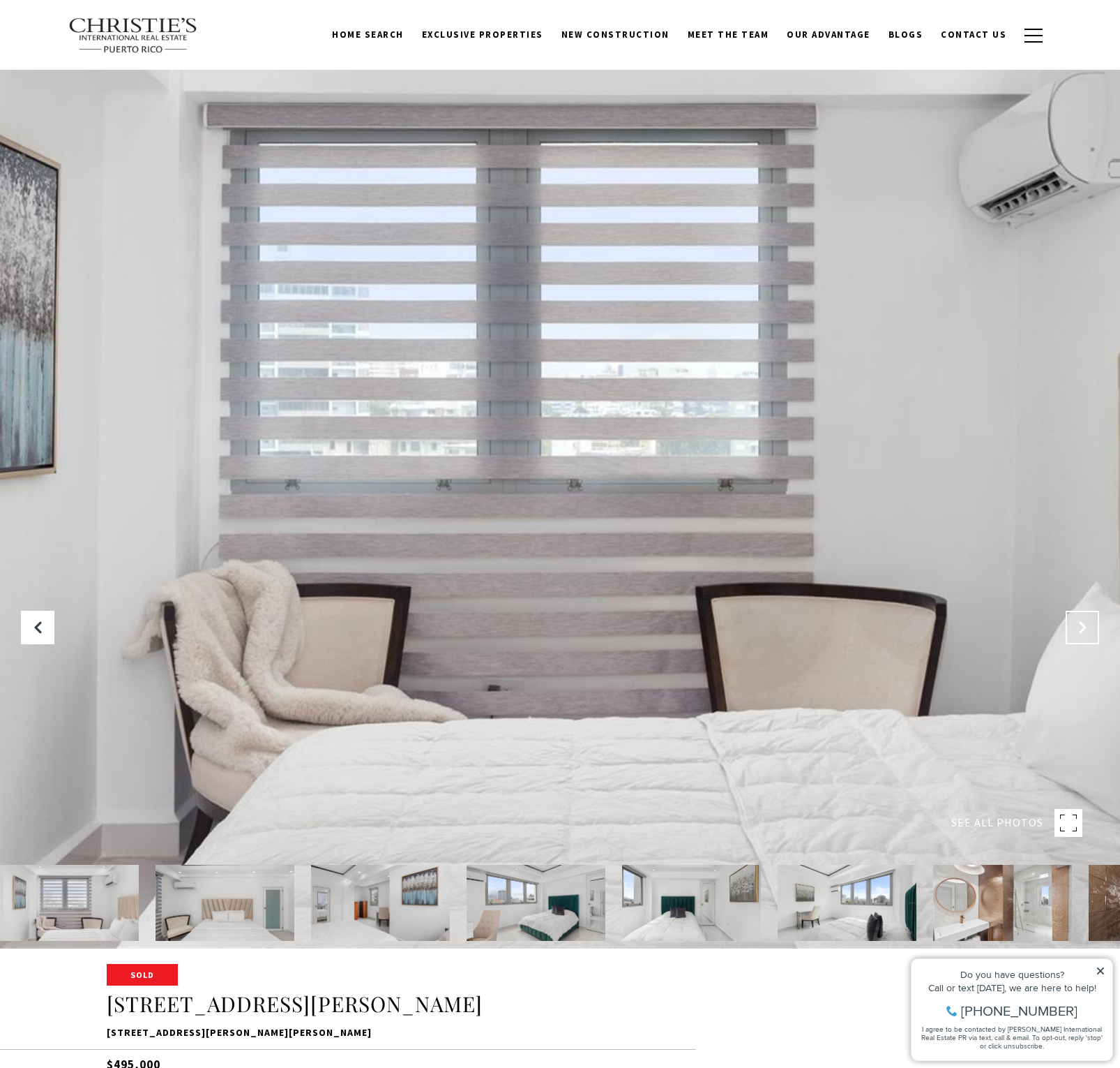
click at [1087, 629] on icon "Next Slide" at bounding box center [1082, 627] width 14 height 14
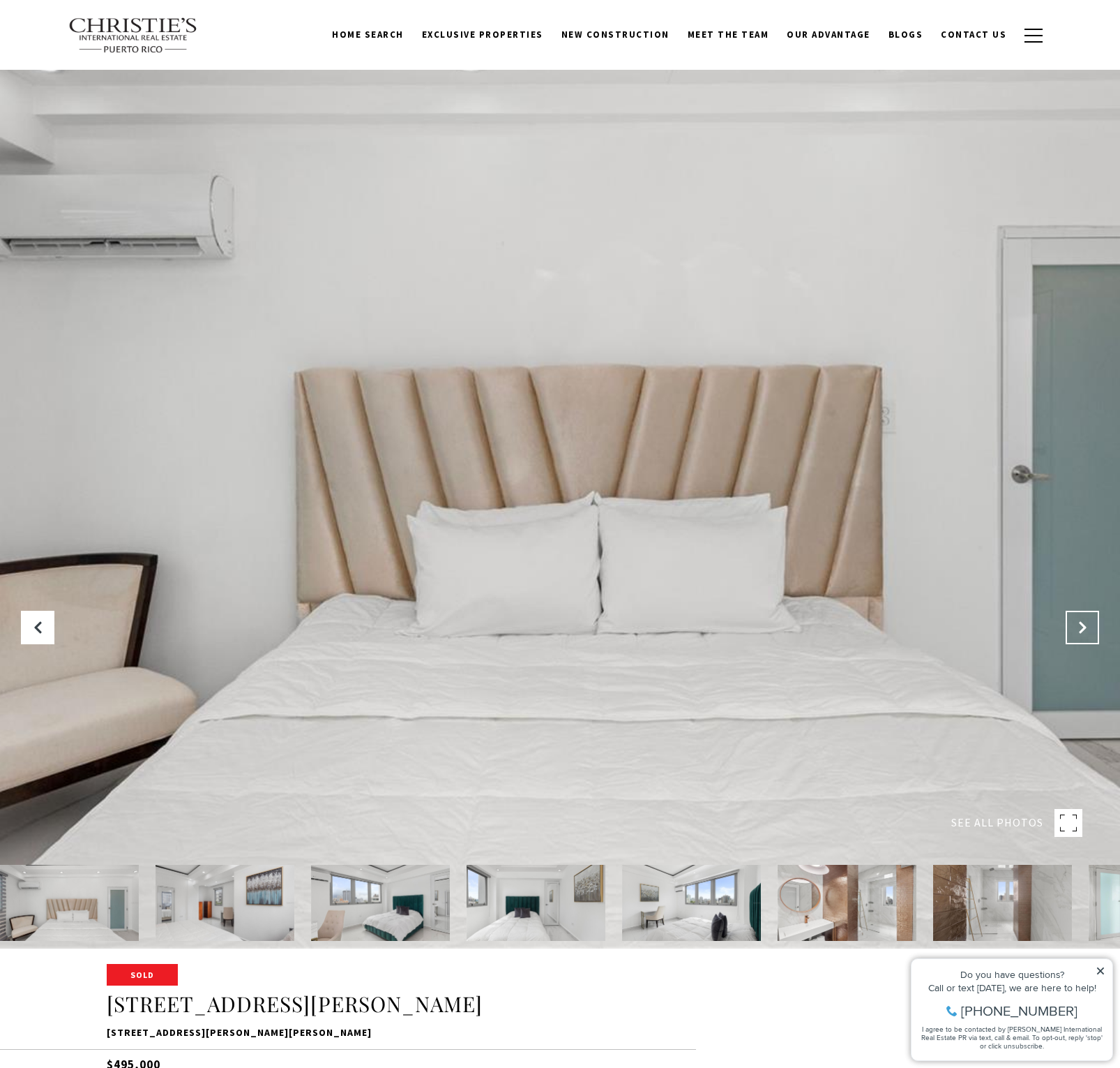
click at [1087, 629] on icon "Next Slide" at bounding box center [1082, 627] width 14 height 14
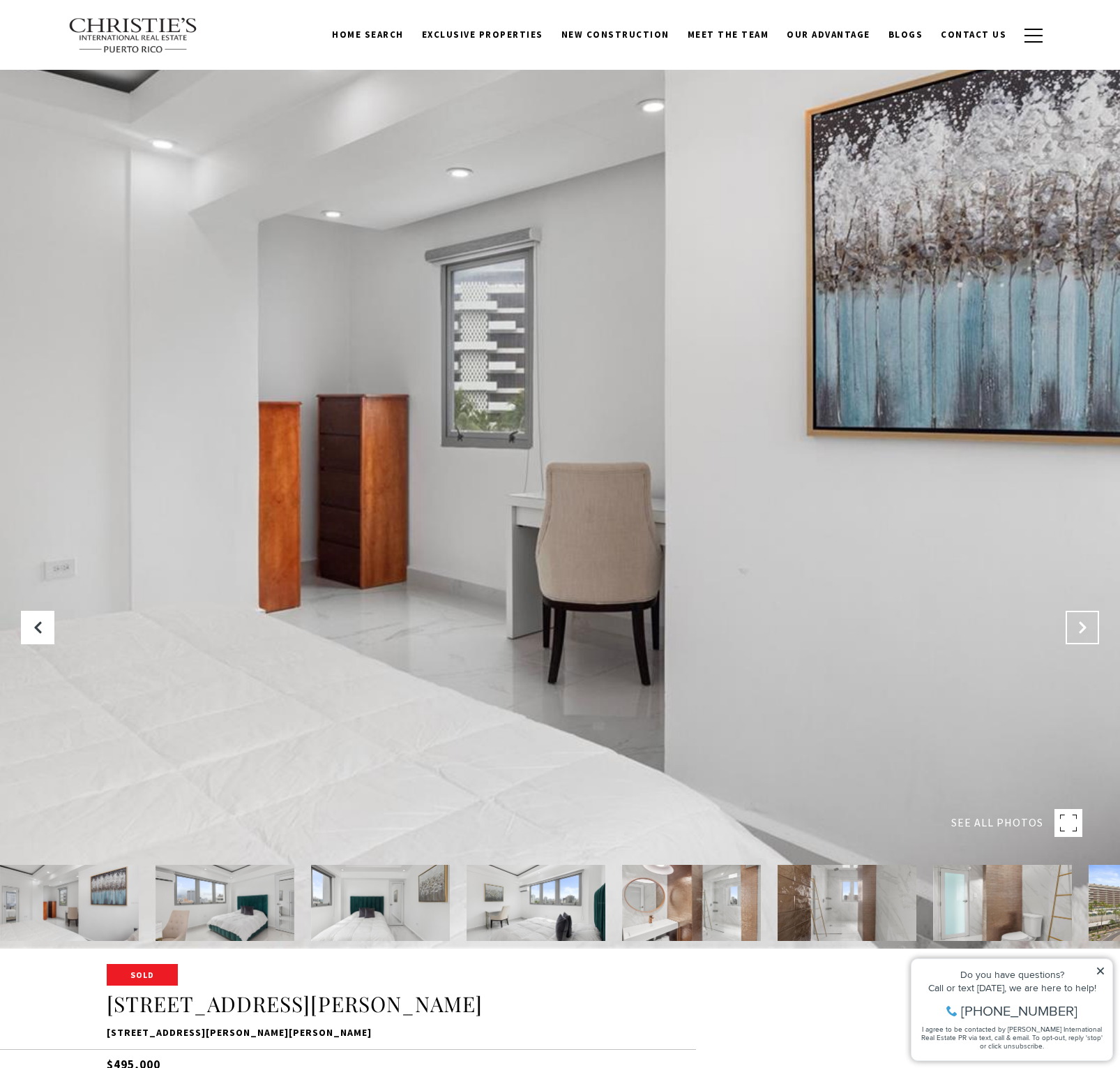
click at [1087, 629] on icon "Next Slide" at bounding box center [1082, 627] width 14 height 14
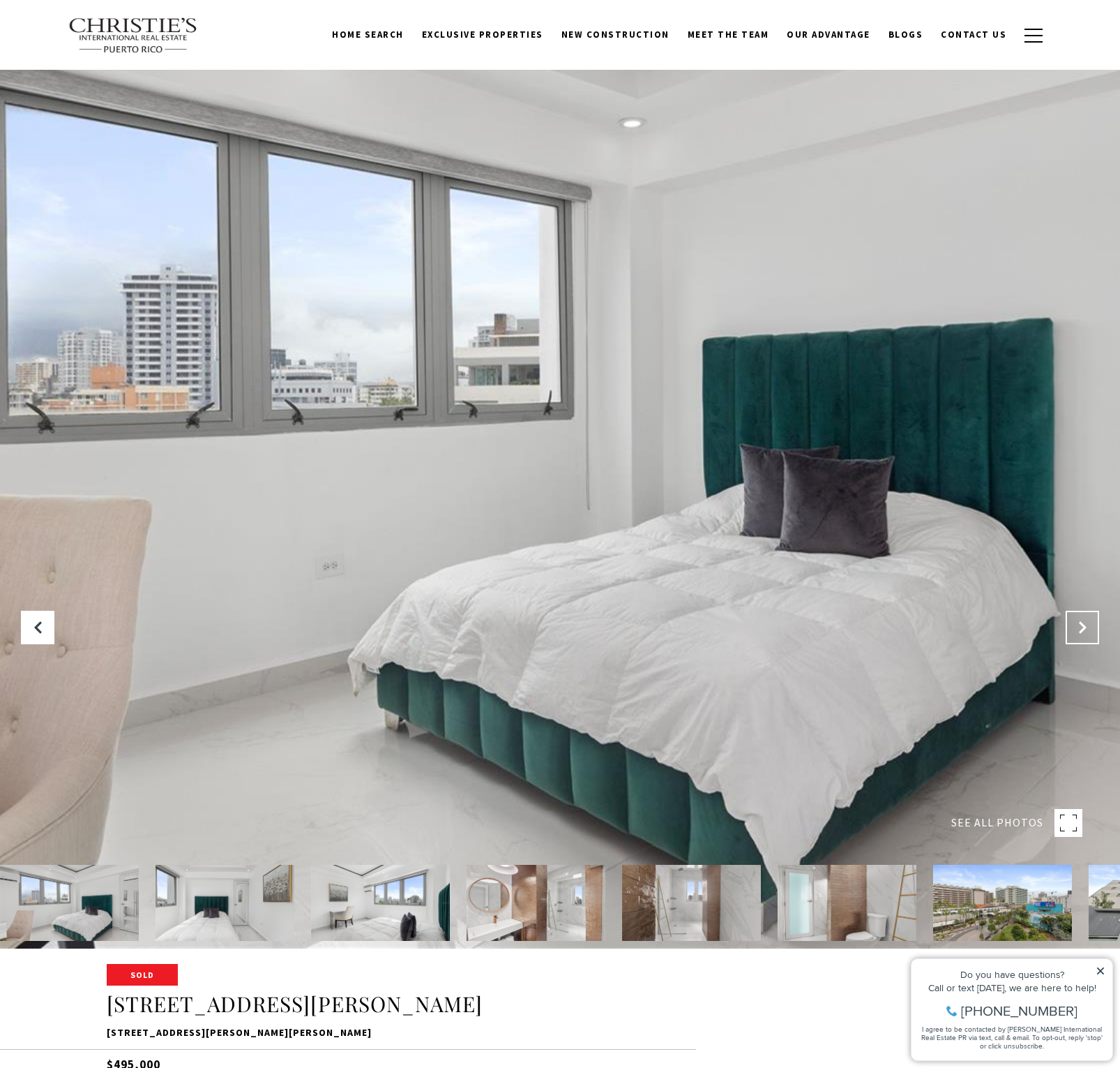
click at [1087, 629] on icon "Next Slide" at bounding box center [1082, 627] width 14 height 14
